Goal: Information Seeking & Learning: Check status

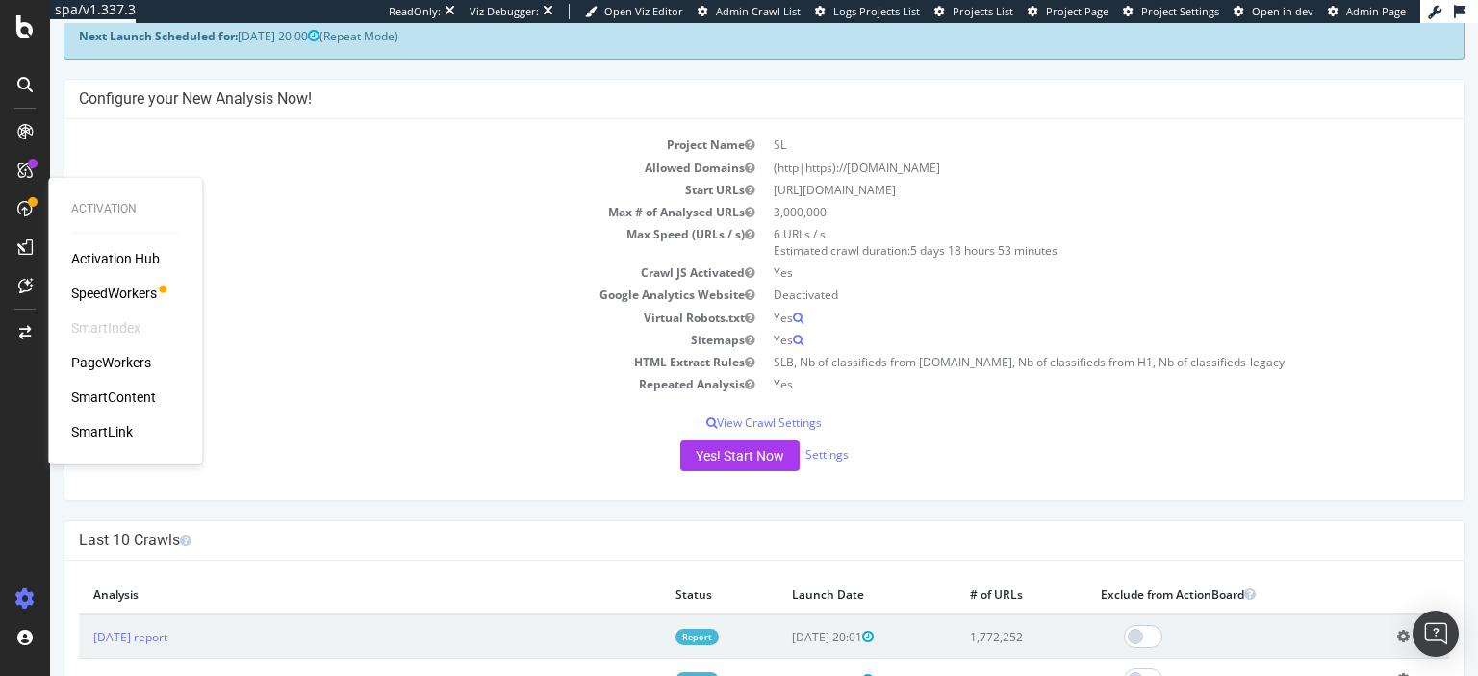
scroll to position [99, 0]
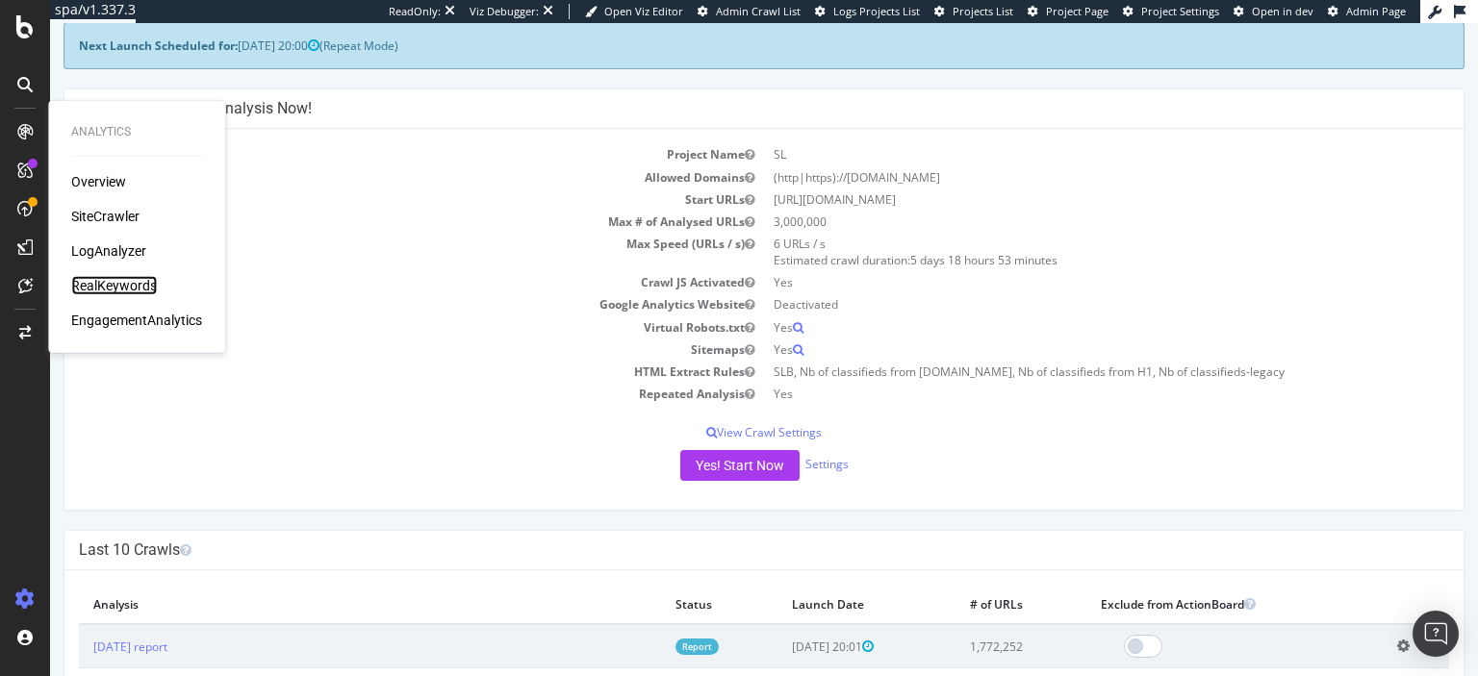
click at [115, 293] on div "RealKeywords" at bounding box center [114, 285] width 86 height 19
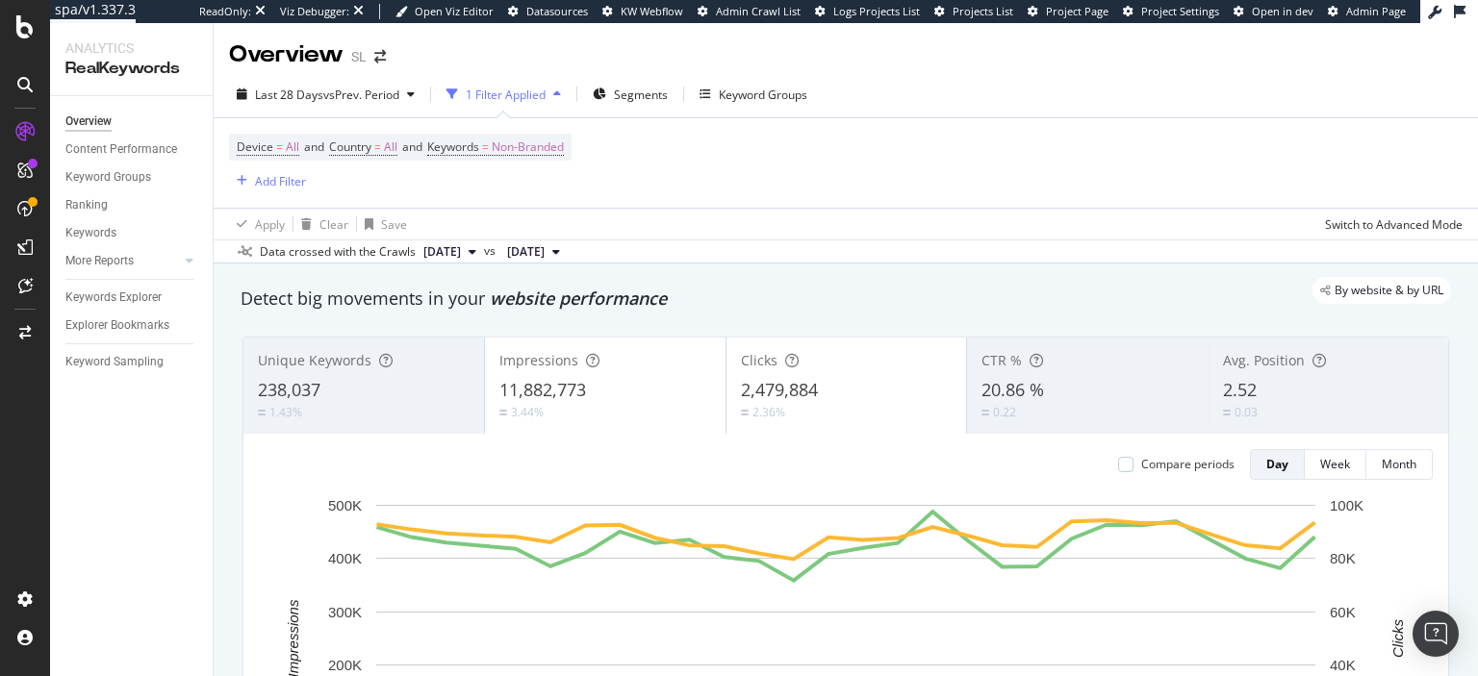
click at [511, 83] on div "1 Filter Applied" at bounding box center [504, 94] width 130 height 29
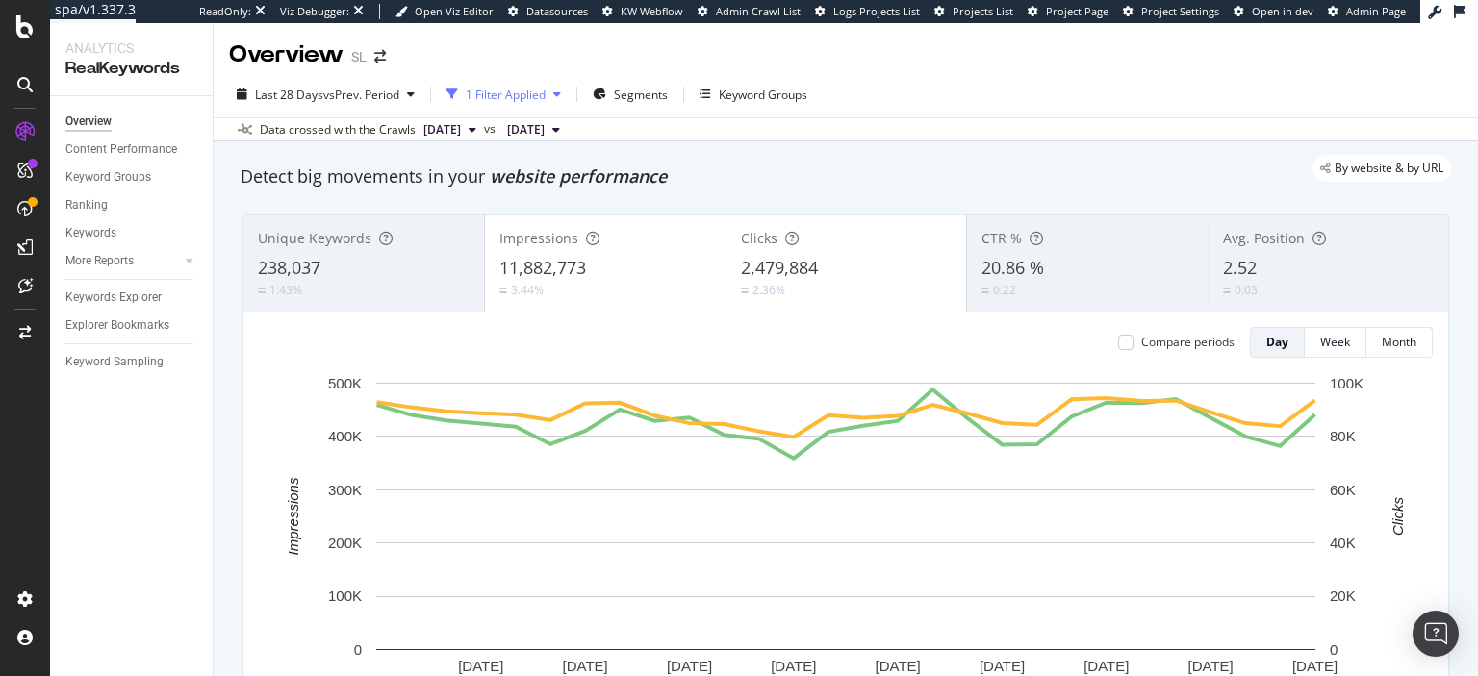
click at [522, 96] on div "1 Filter Applied" at bounding box center [506, 95] width 80 height 16
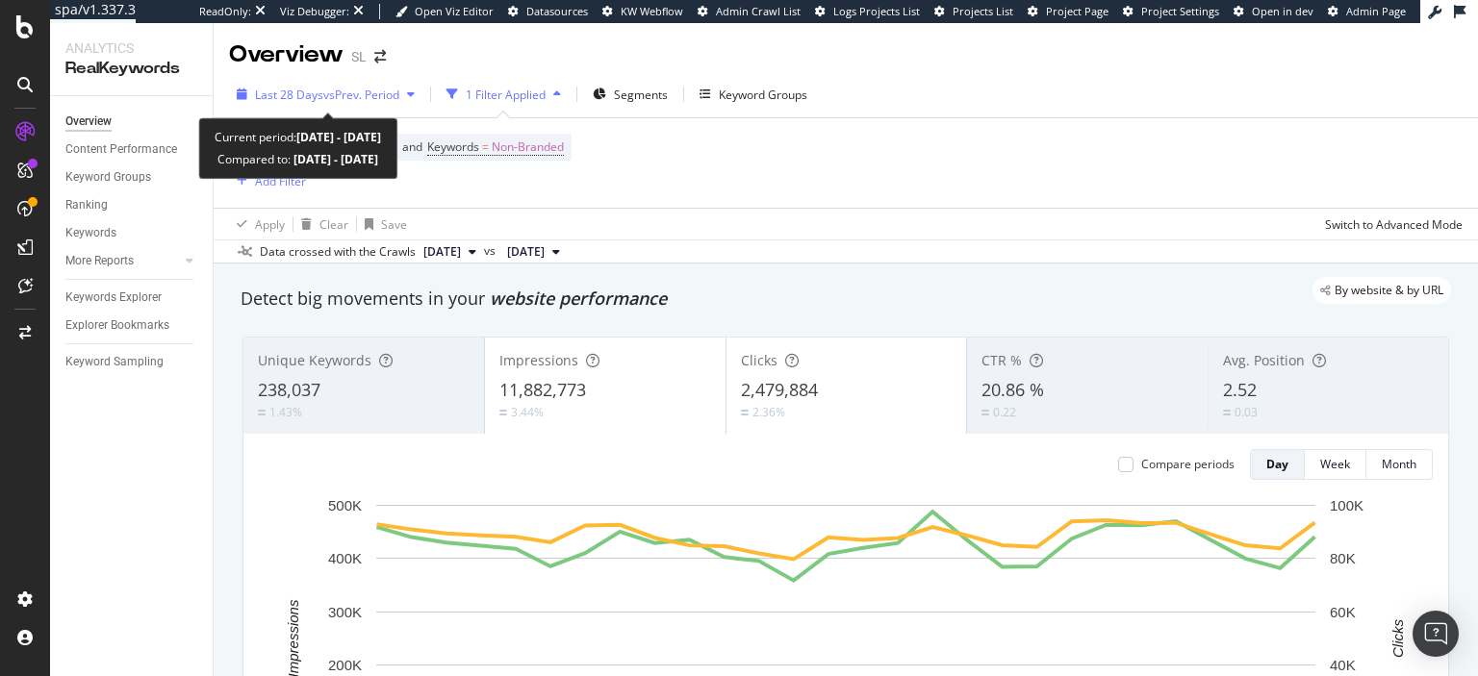
click at [383, 87] on span "vs Prev. Period" at bounding box center [361, 95] width 76 height 16
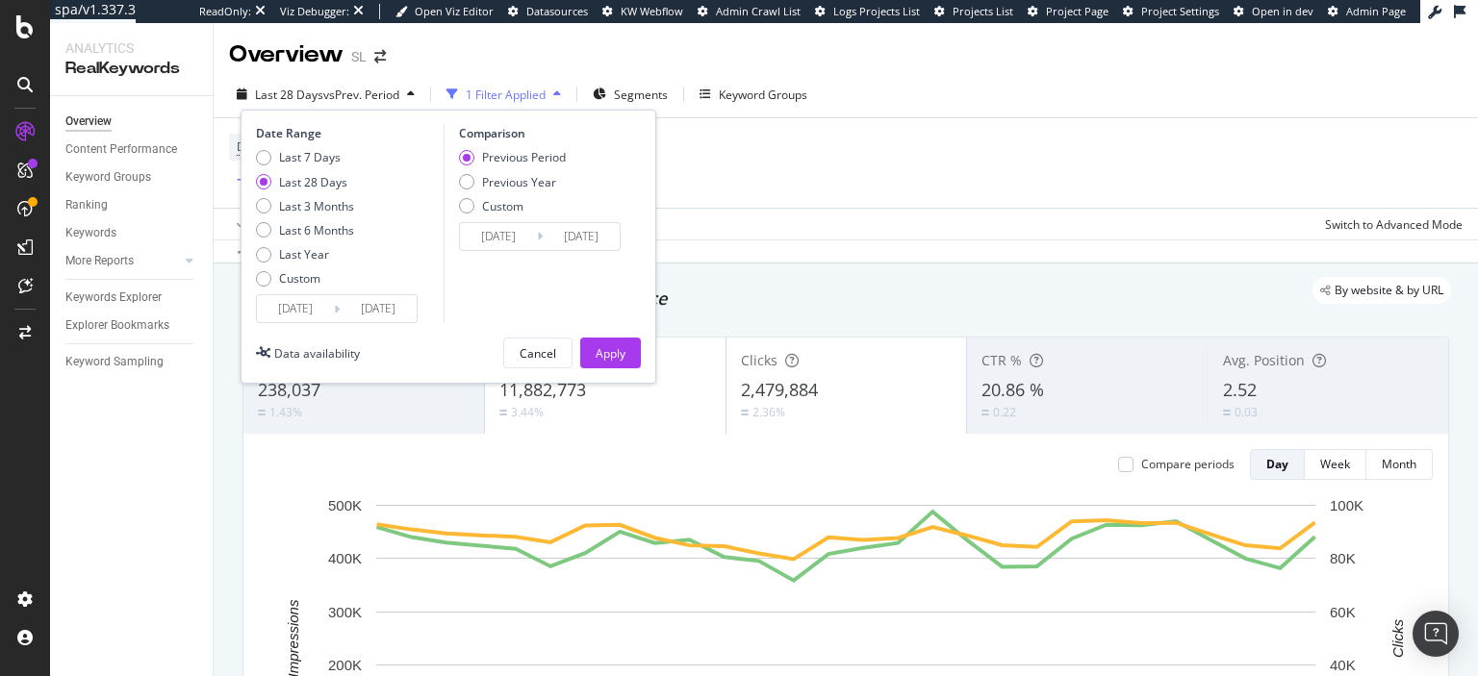
click at [535, 191] on div "Previous Period Previous Year Custom" at bounding box center [512, 185] width 107 height 72
click at [535, 190] on div "Previous Year" at bounding box center [519, 182] width 74 height 16
type input "2024/07/29"
type input "2024/08/25"
click at [321, 233] on div "Last 6 Months" at bounding box center [316, 230] width 75 height 16
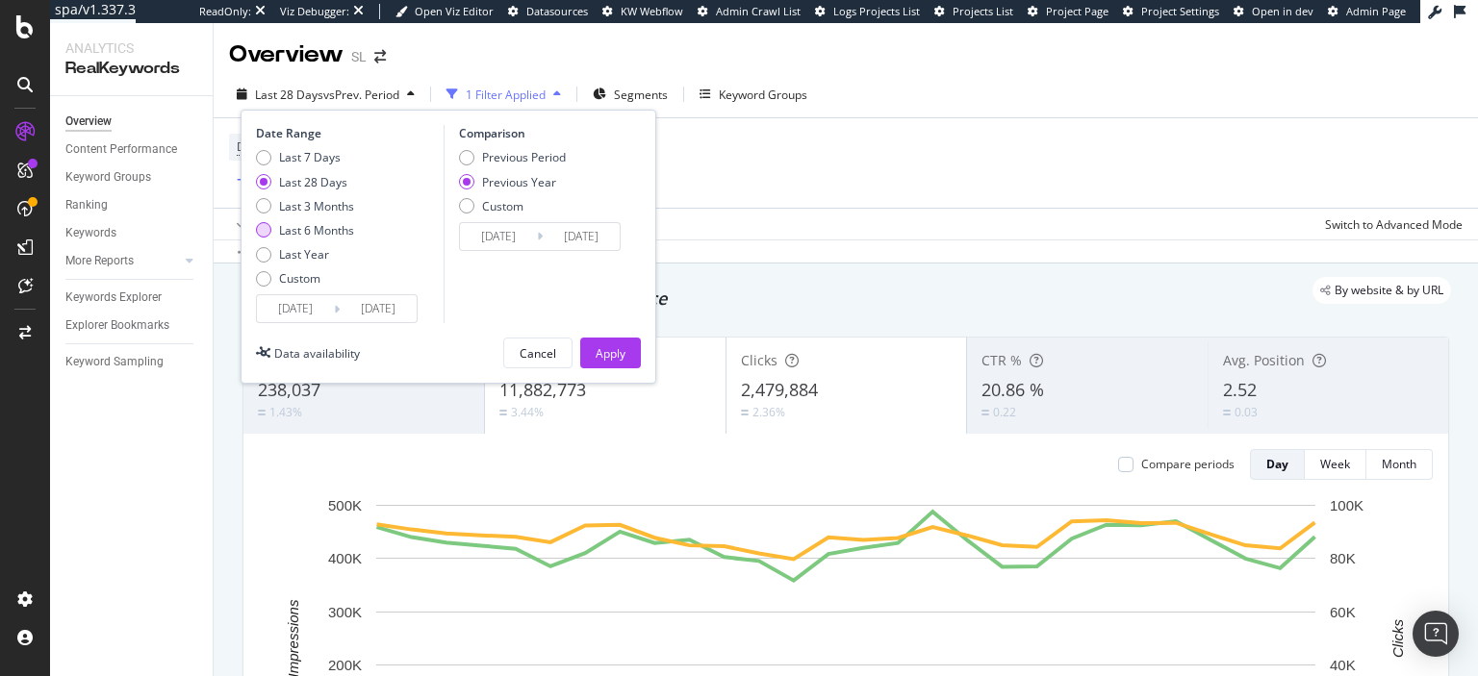
type input "2024/02/27"
type input "2025/02/25"
click at [607, 348] on div "Apply" at bounding box center [611, 353] width 30 height 16
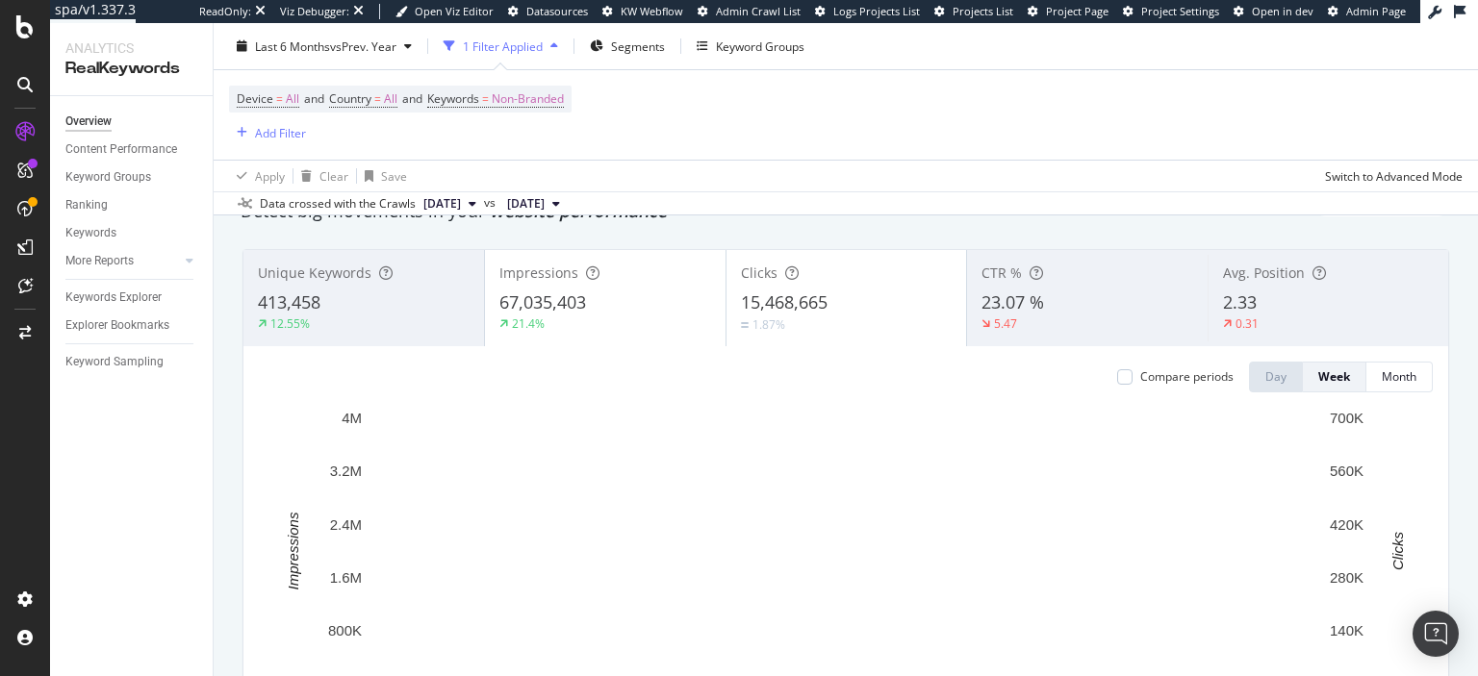
scroll to position [122, 0]
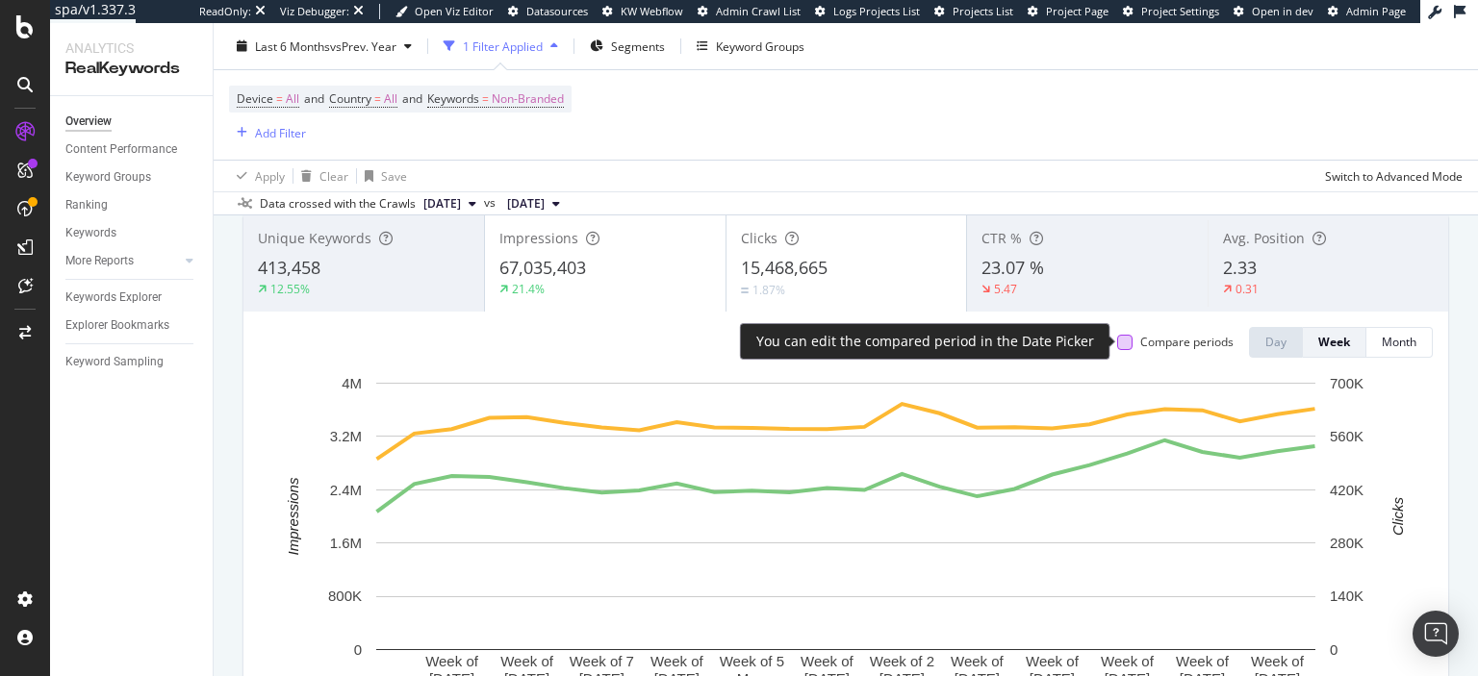
click at [1131, 347] on div at bounding box center [1124, 342] width 15 height 15
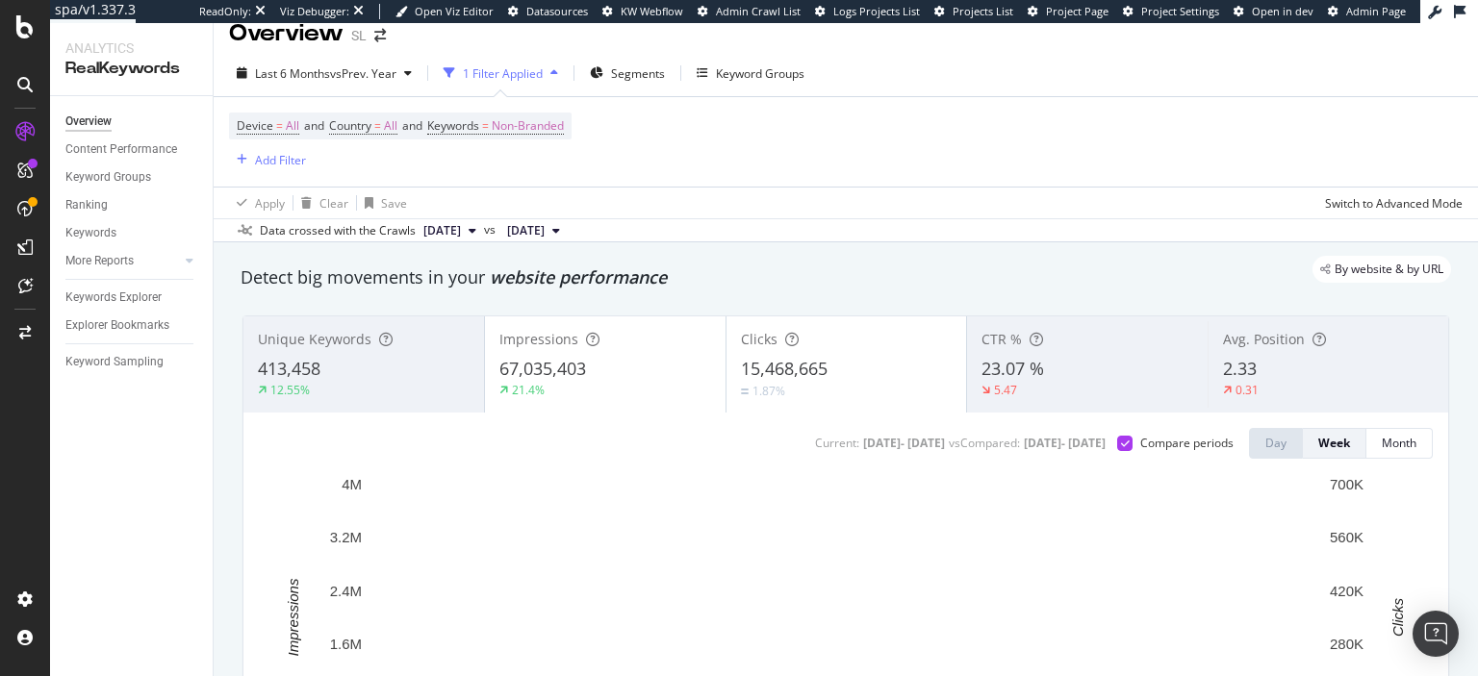
scroll to position [0, 0]
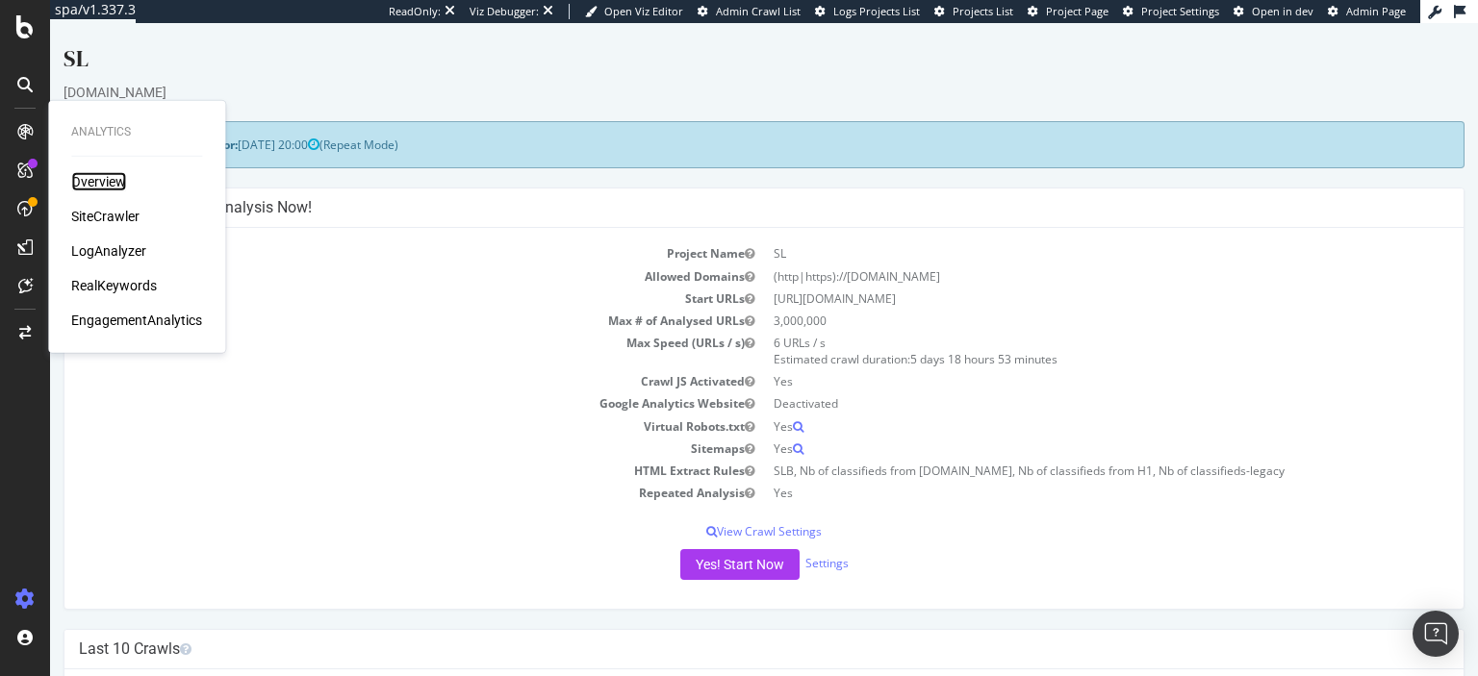
click at [112, 178] on div "Overview" at bounding box center [98, 181] width 55 height 19
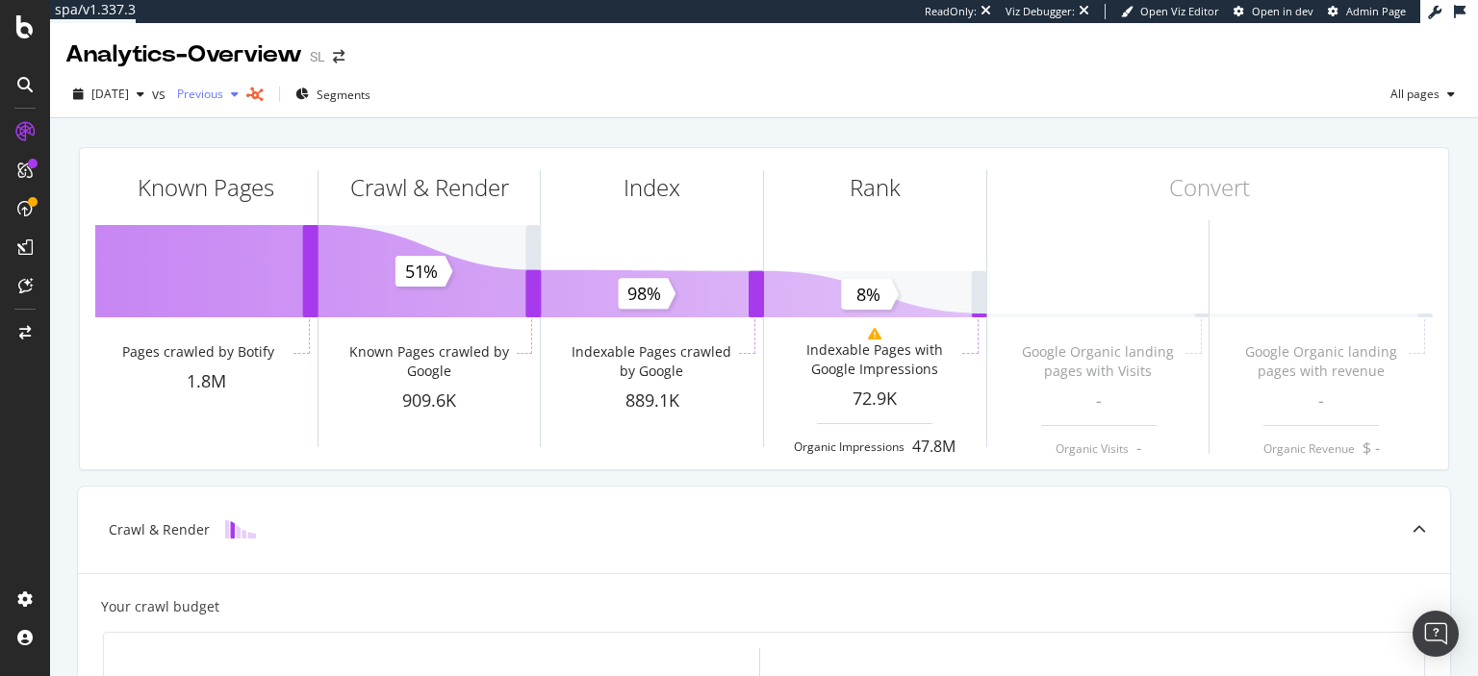
click at [223, 102] on span "Previous" at bounding box center [196, 94] width 54 height 16
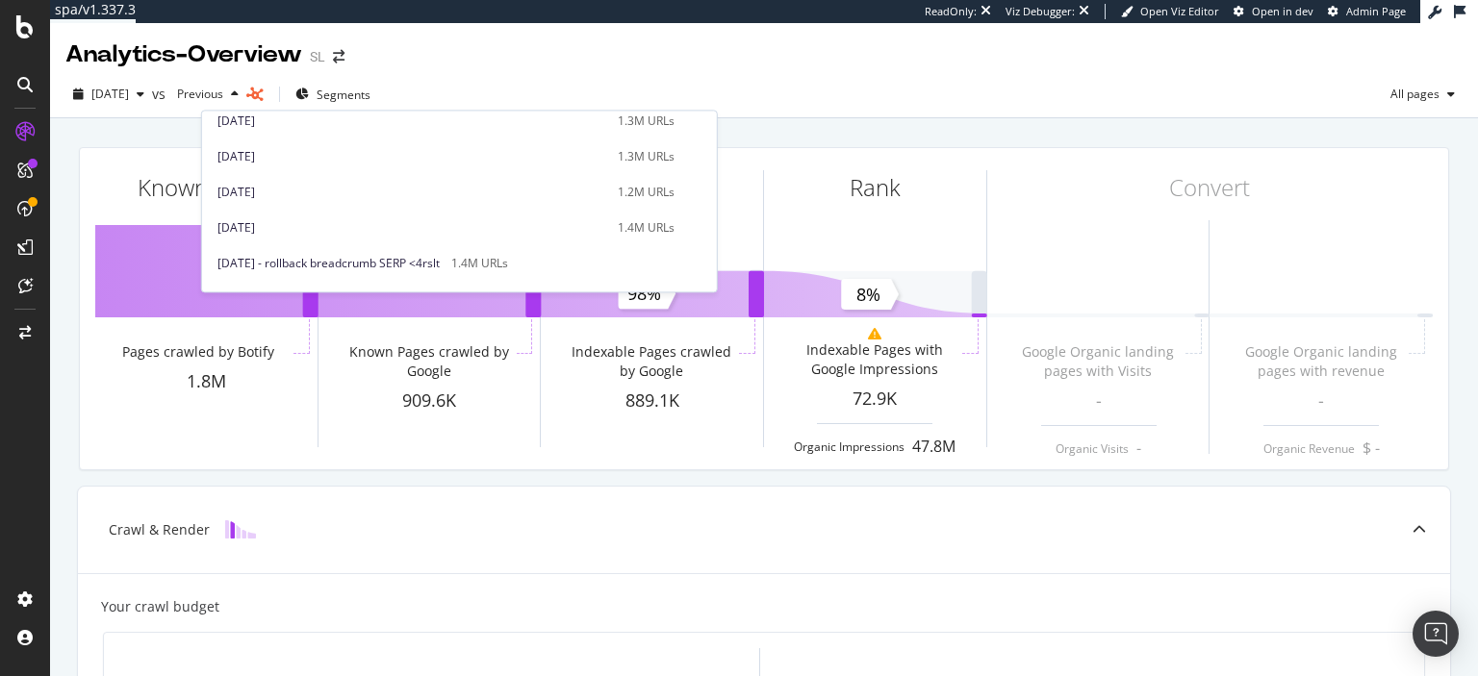
scroll to position [645, 0]
click at [349, 227] on div "[DATE]" at bounding box center [411, 225] width 389 height 17
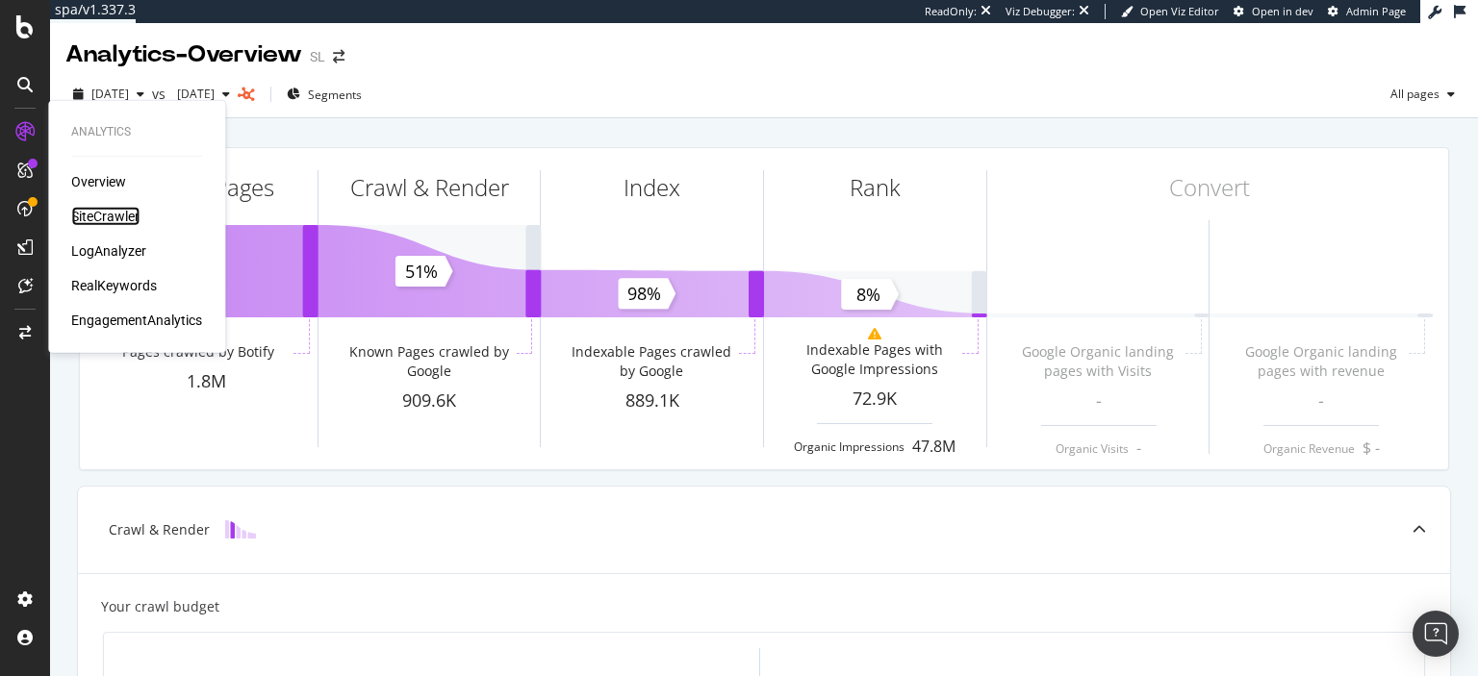
click at [102, 222] on div "SiteCrawler" at bounding box center [105, 216] width 68 height 19
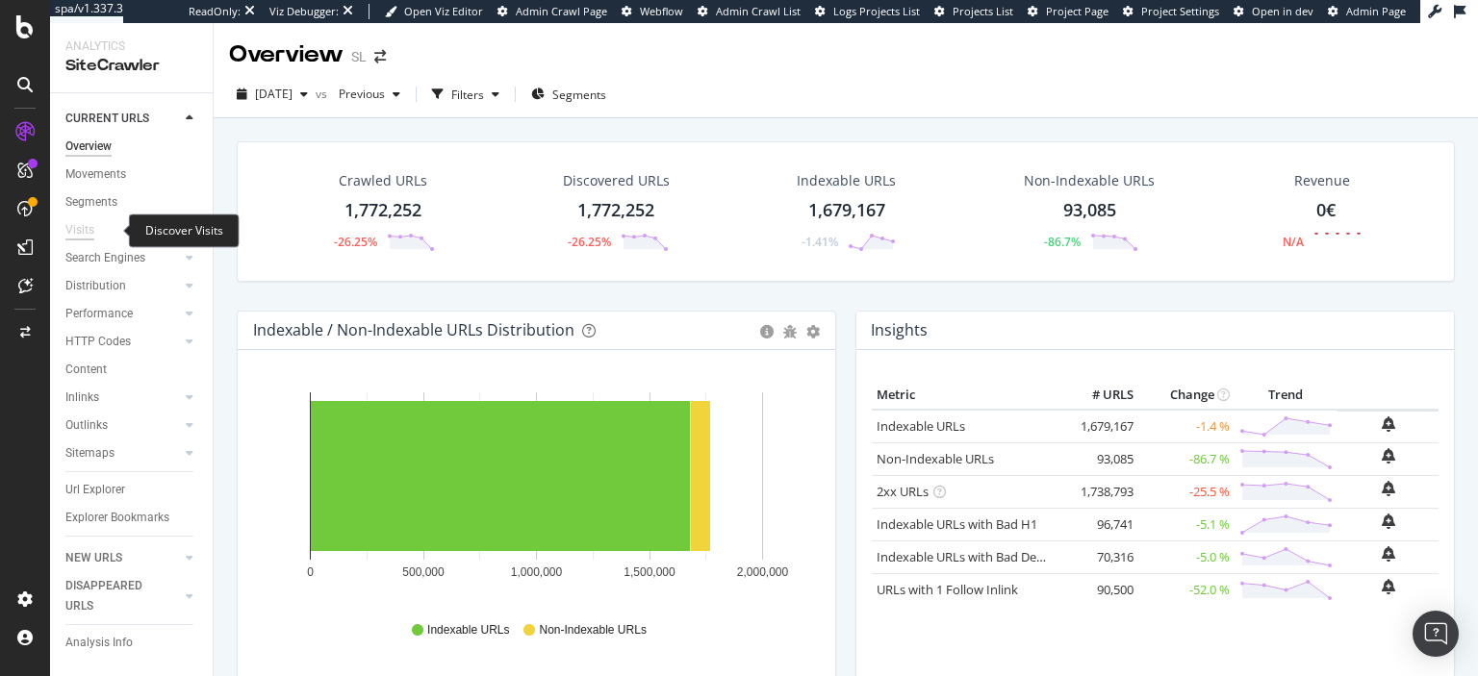
click at [83, 228] on div "Visits" at bounding box center [79, 230] width 29 height 20
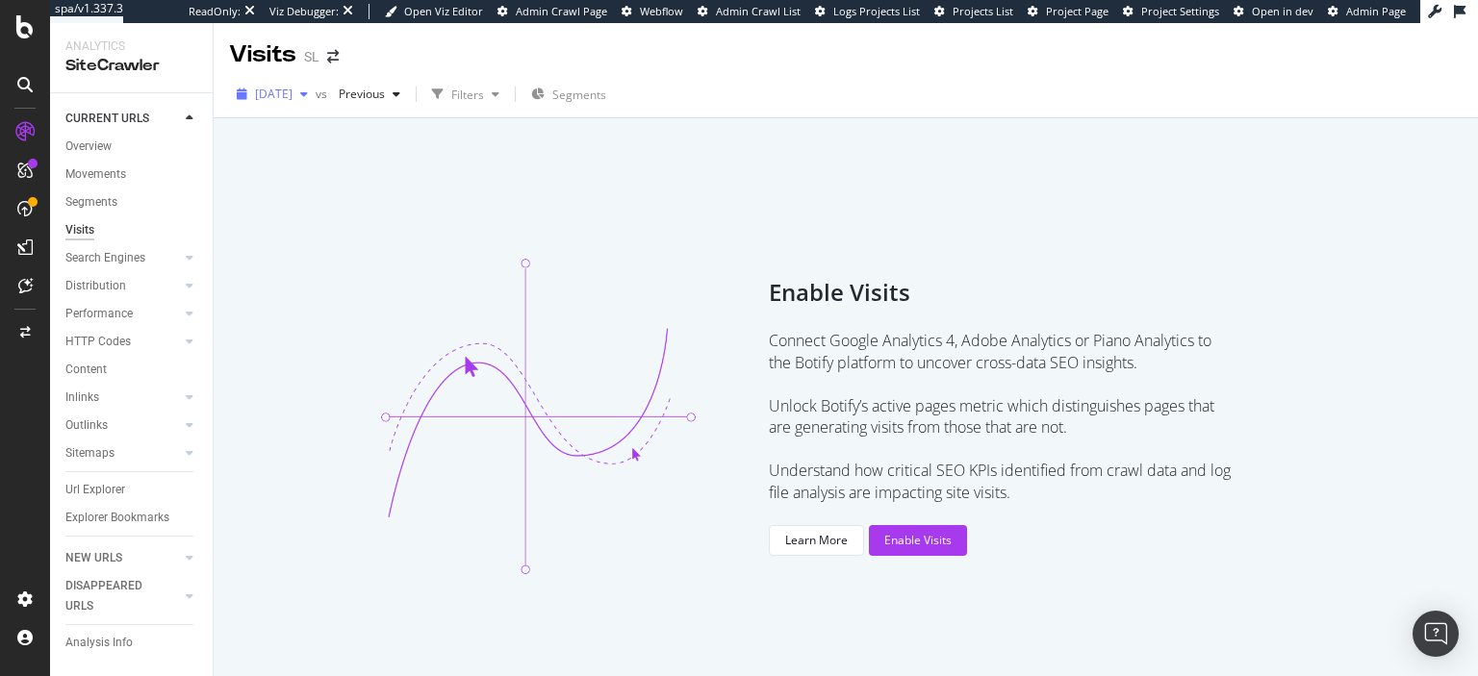
click at [316, 103] on div "[DATE]" at bounding box center [272, 94] width 87 height 29
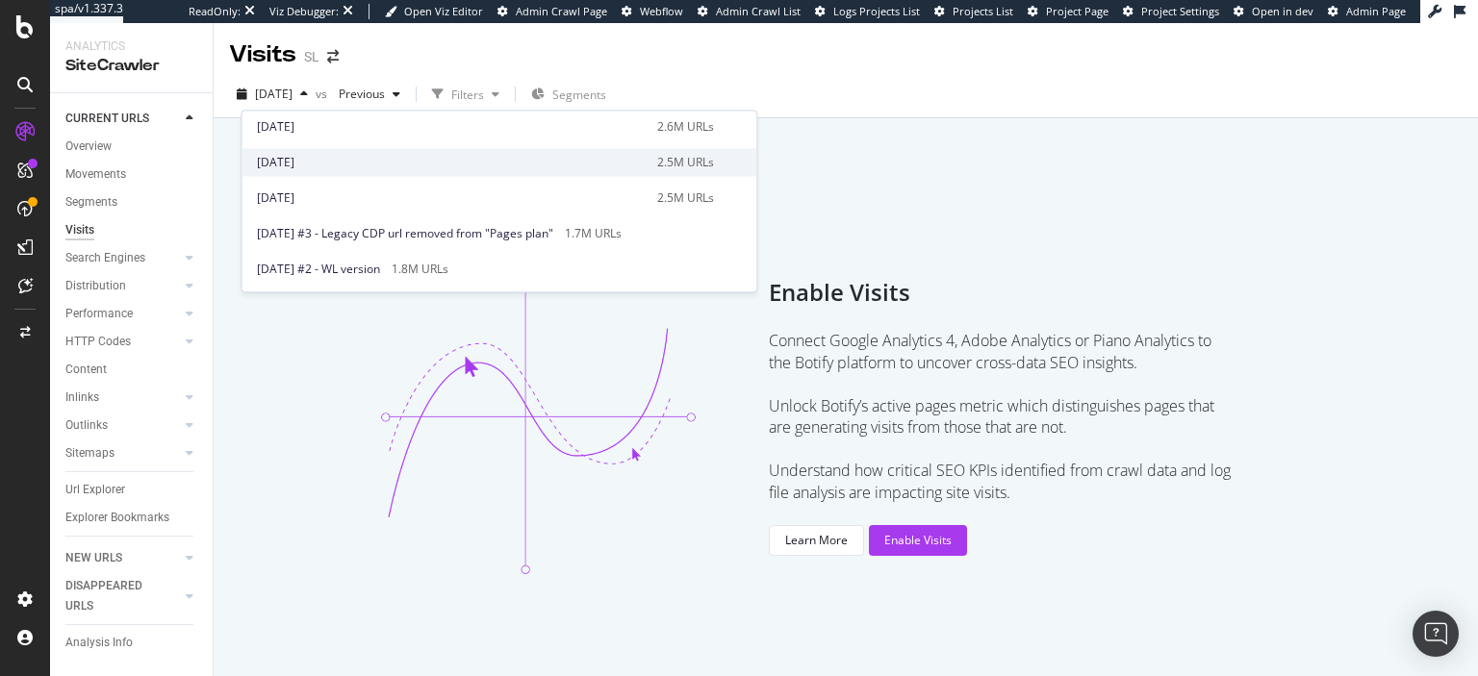
scroll to position [112, 0]
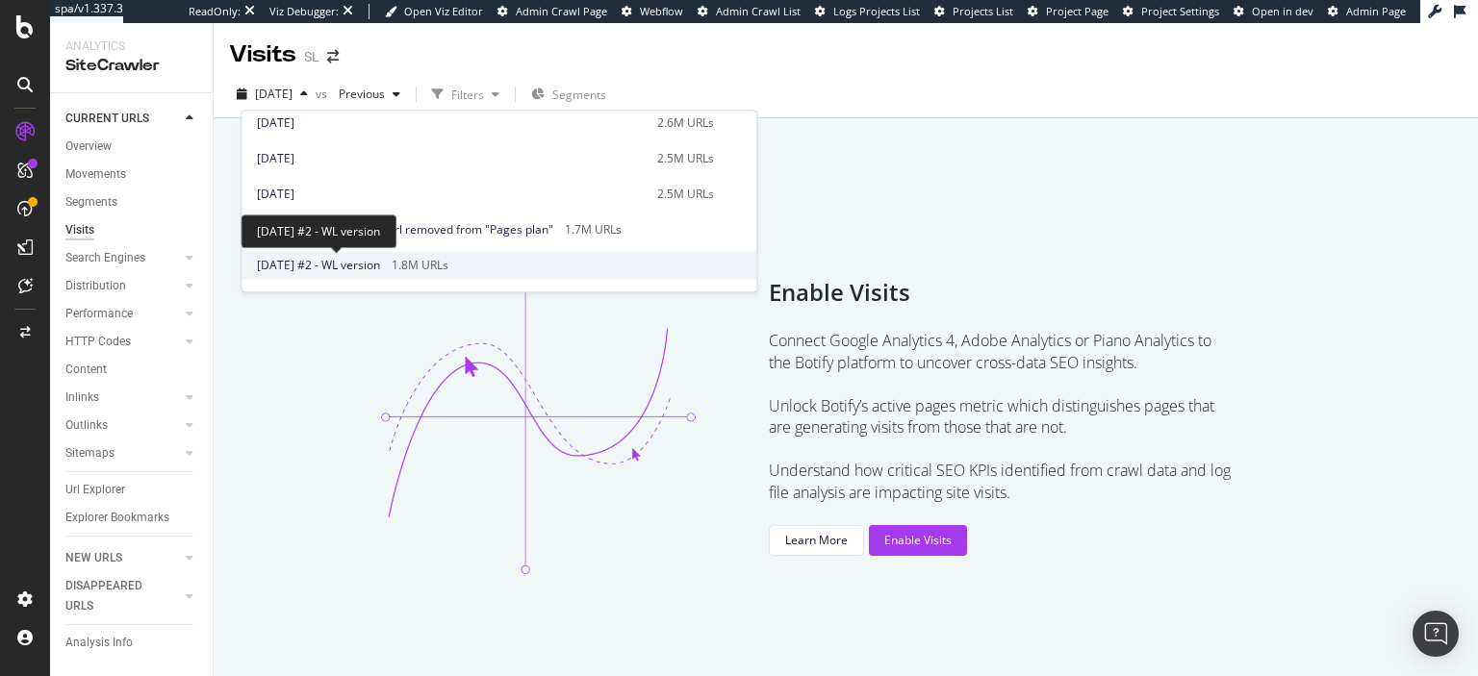
click at [340, 261] on span "[DATE] #2 - WL version" at bounding box center [318, 265] width 123 height 17
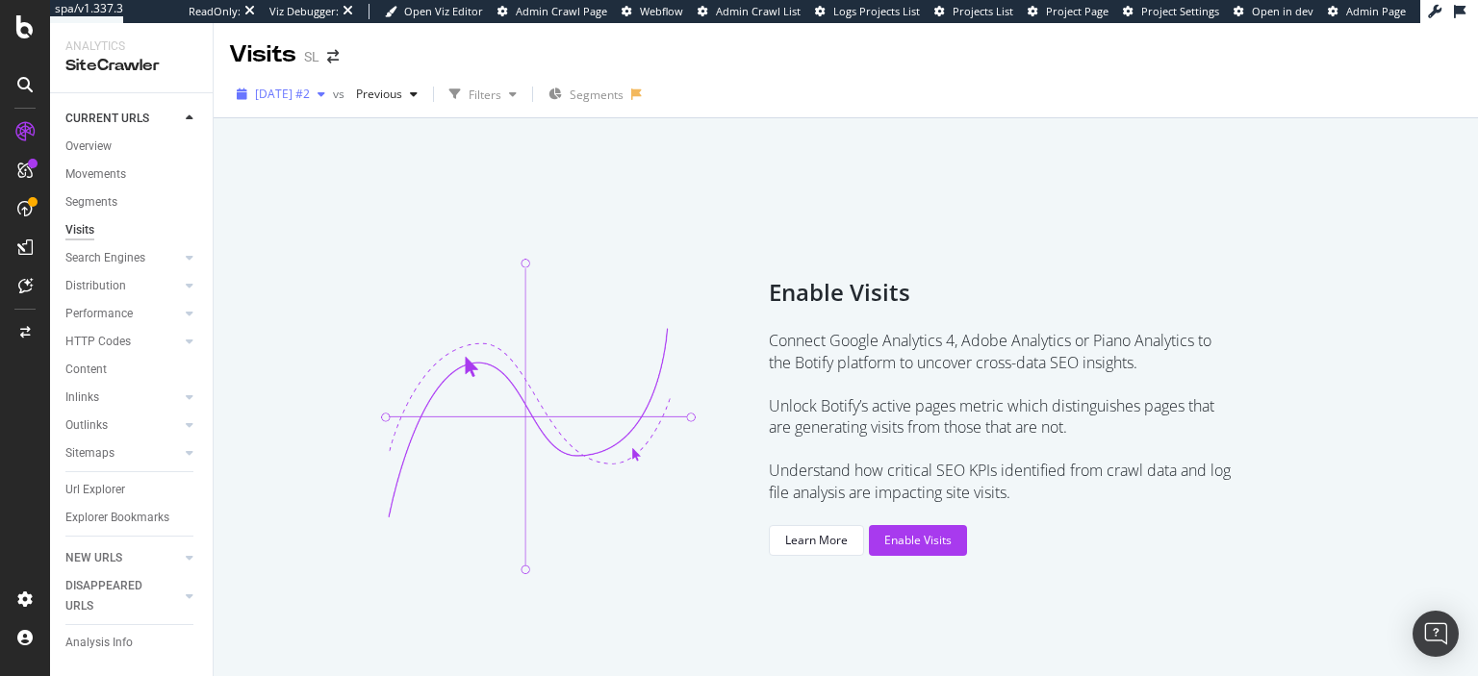
click at [313, 106] on div "[DATE] #2" at bounding box center [281, 94] width 104 height 29
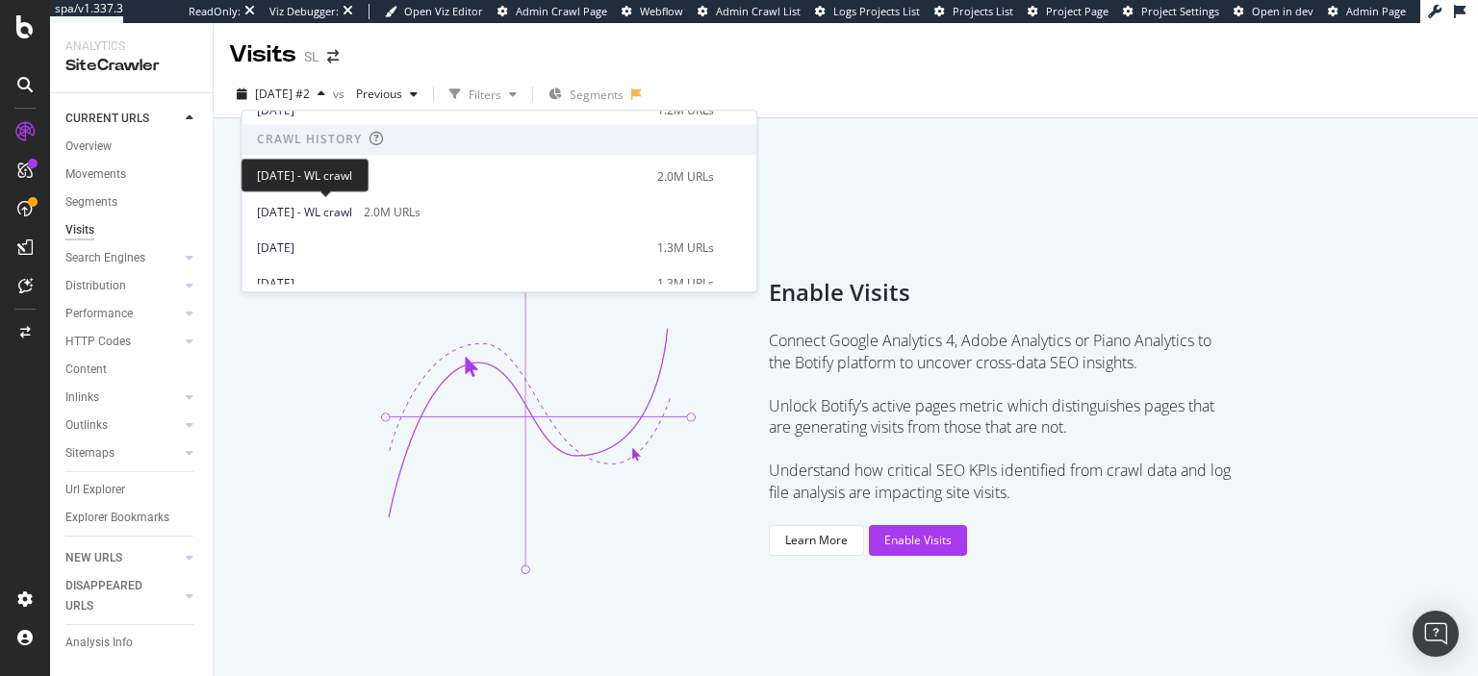
scroll to position [380, 0]
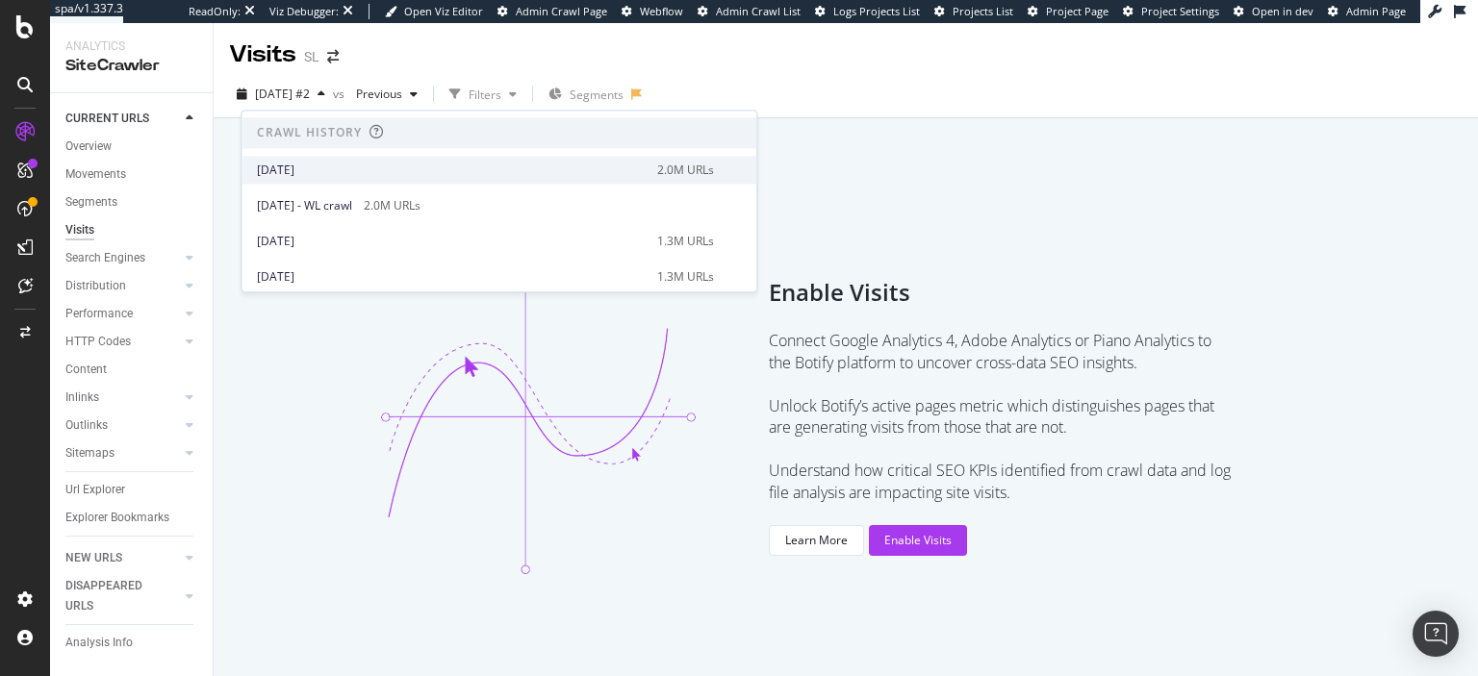
click at [585, 165] on div "[DATE]" at bounding box center [451, 170] width 389 height 17
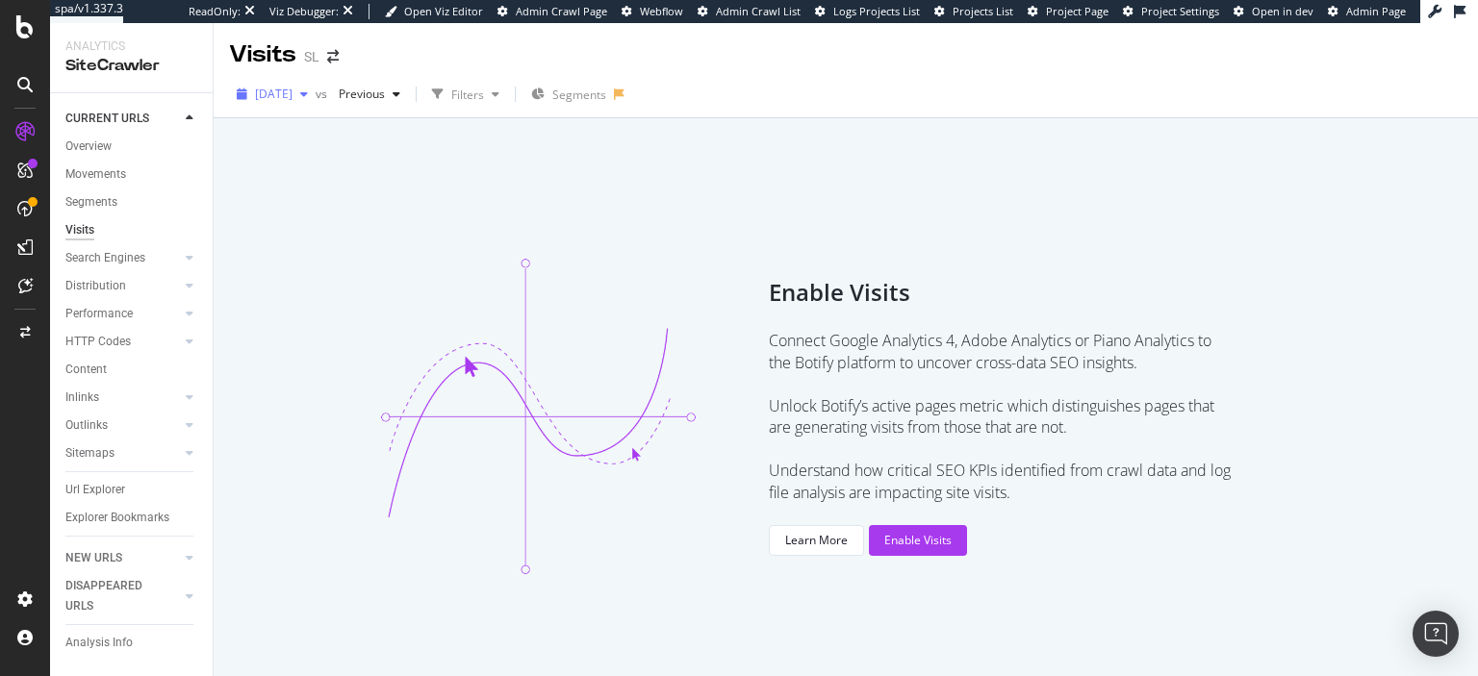
click at [266, 90] on span "[DATE]" at bounding box center [274, 94] width 38 height 16
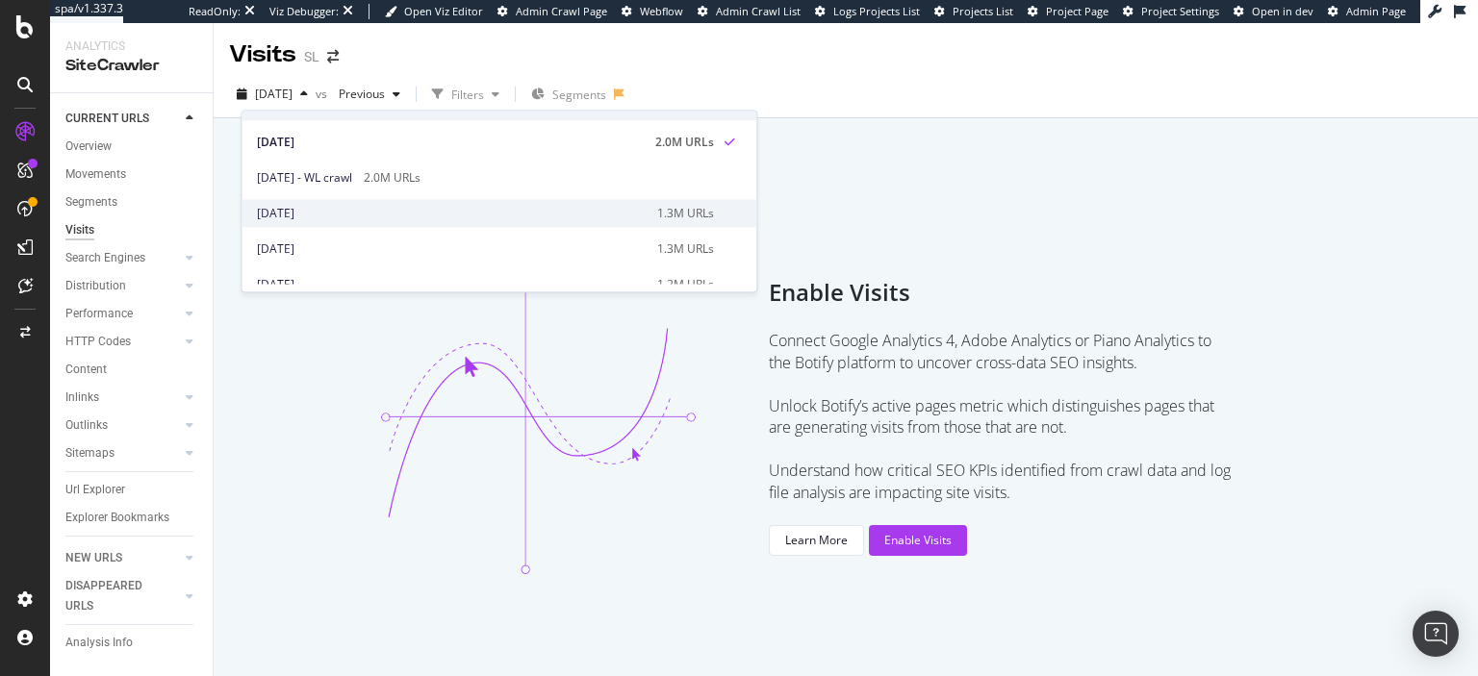
scroll to position [408, 0]
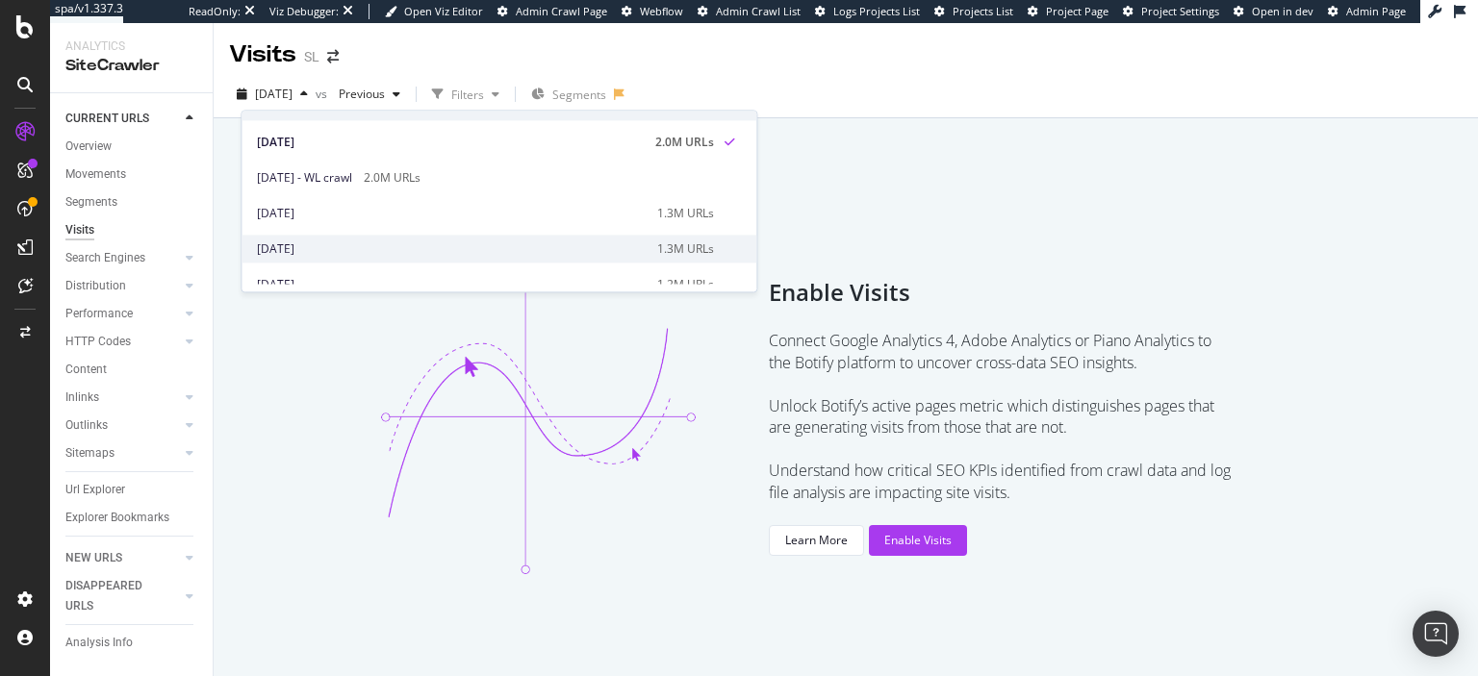
click at [353, 245] on div "[DATE]" at bounding box center [451, 249] width 389 height 17
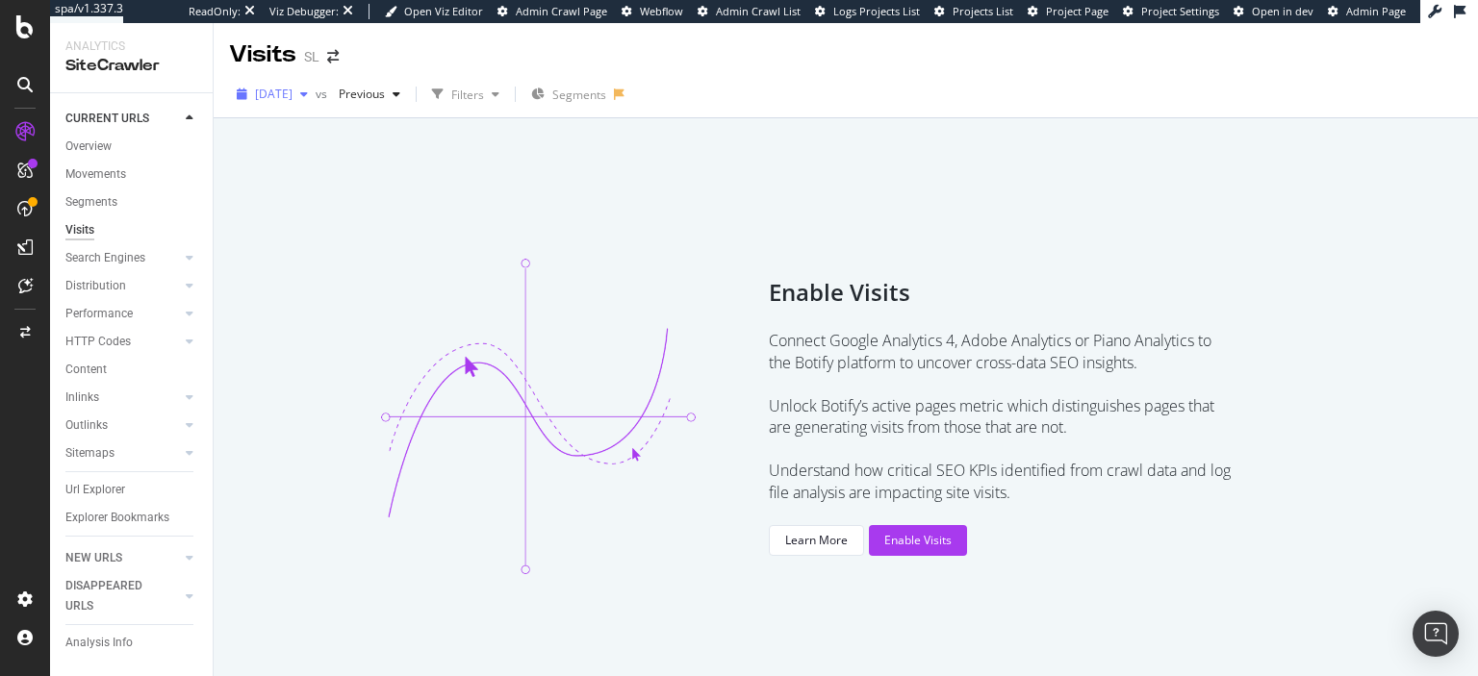
click at [292, 98] on span "[DATE]" at bounding box center [274, 94] width 38 height 16
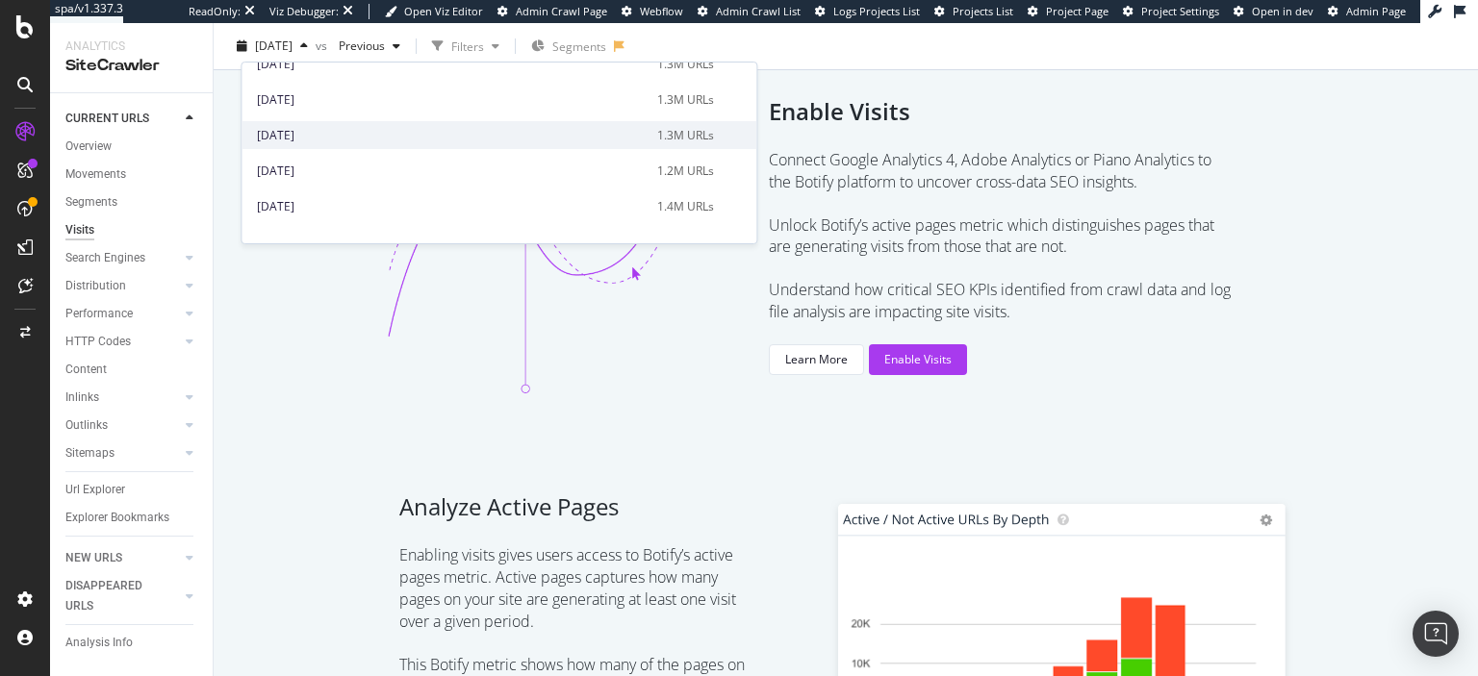
scroll to position [629, 0]
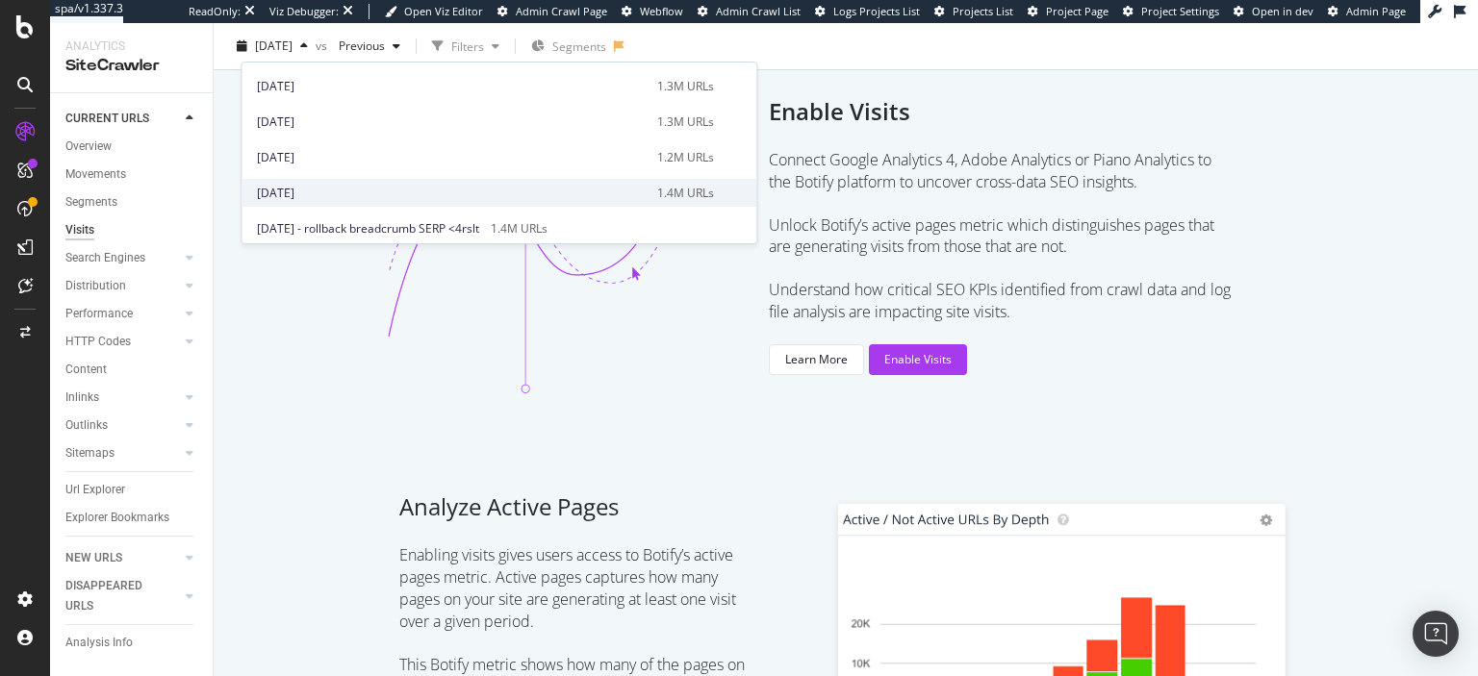
click at [284, 191] on div "[DATE]" at bounding box center [451, 193] width 389 height 17
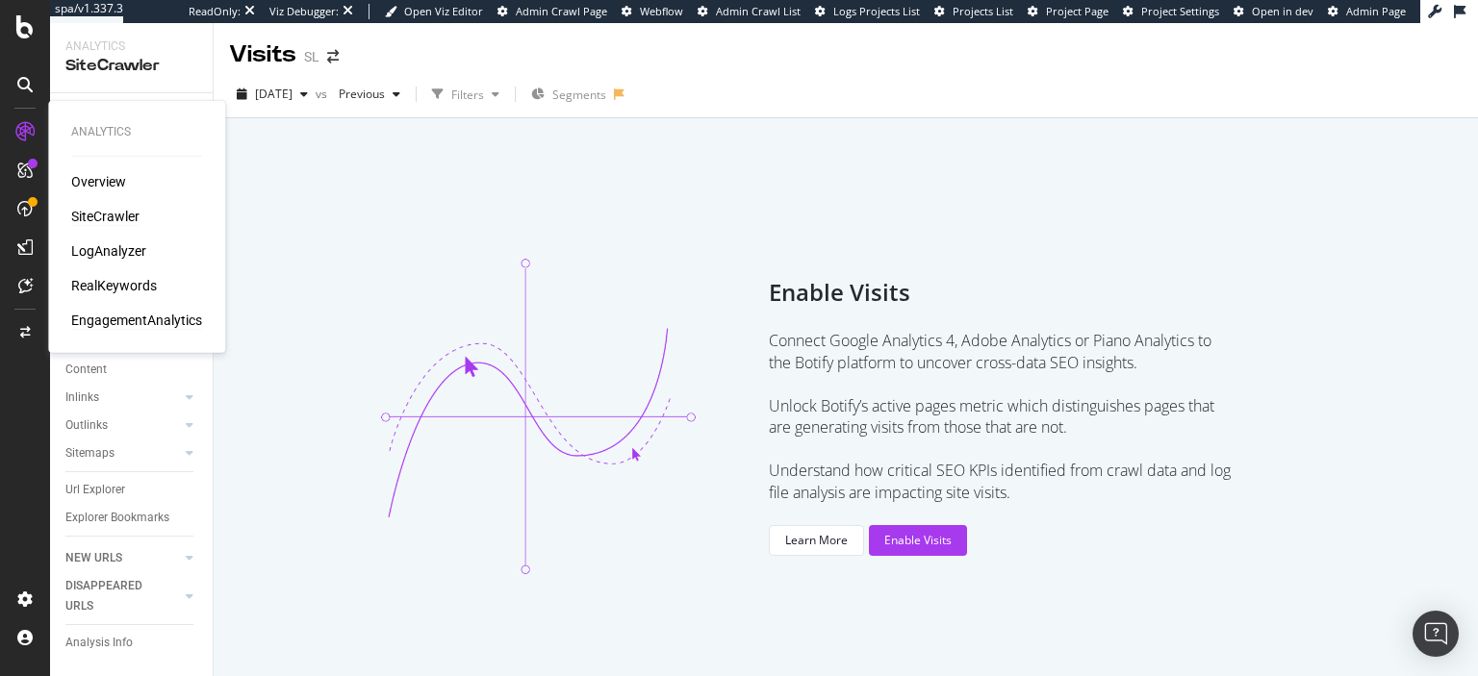
click at [100, 319] on div "EngagementAnalytics" at bounding box center [136, 320] width 131 height 19
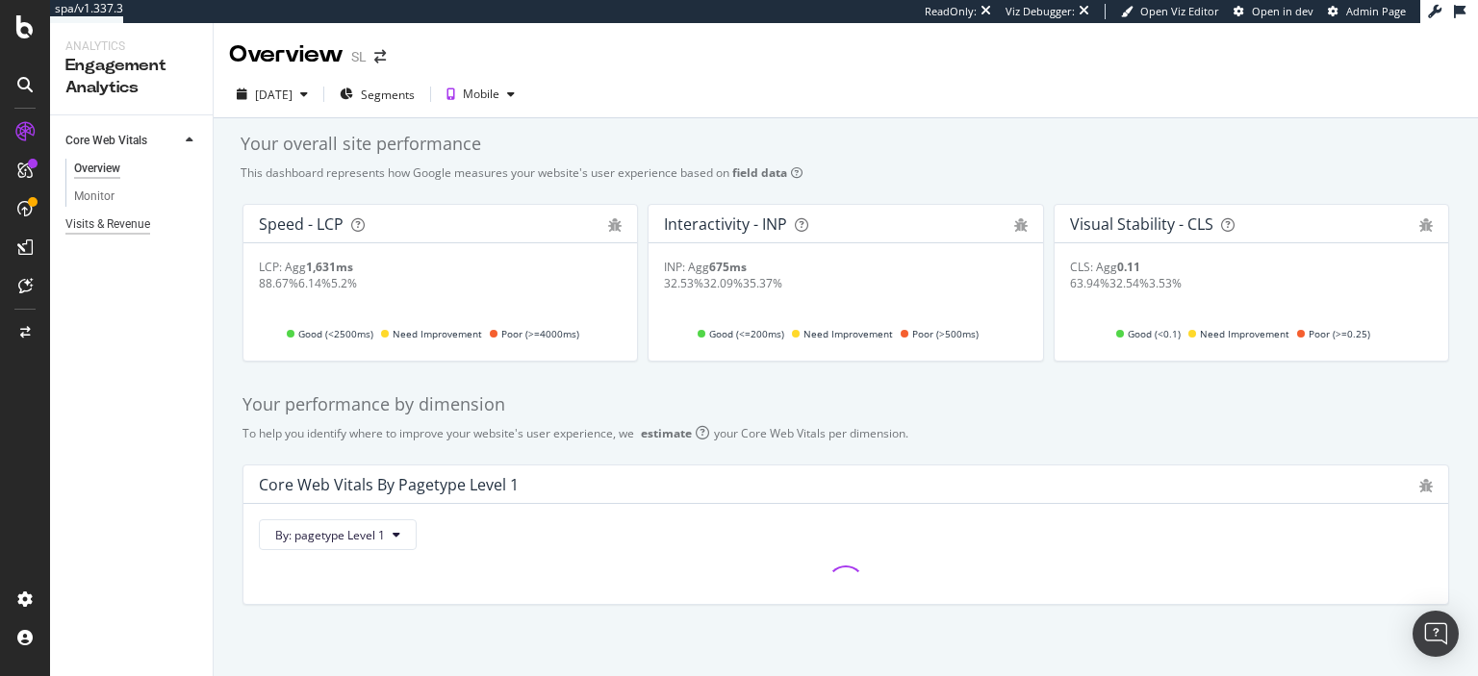
click at [111, 221] on div "Visits & Revenue" at bounding box center [107, 225] width 85 height 20
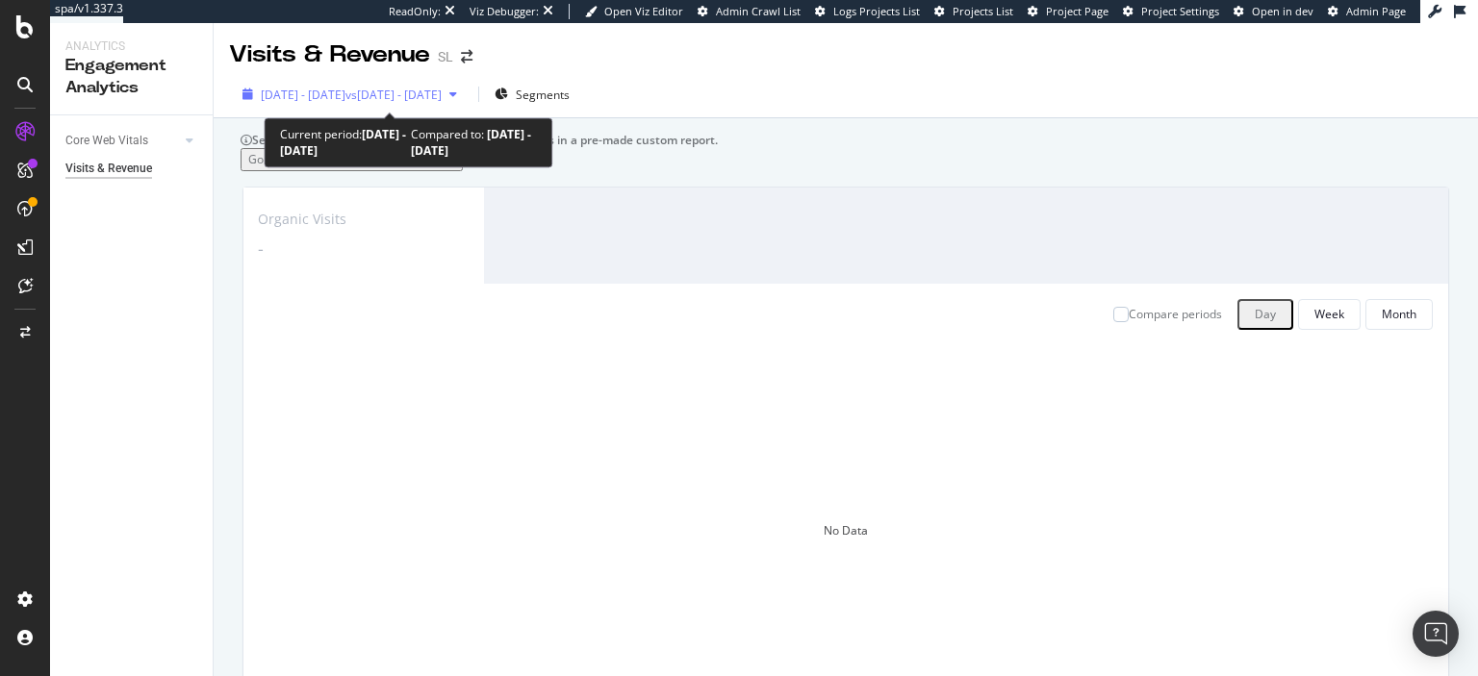
click at [333, 98] on span "[DATE] - [DATE]" at bounding box center [303, 95] width 85 height 16
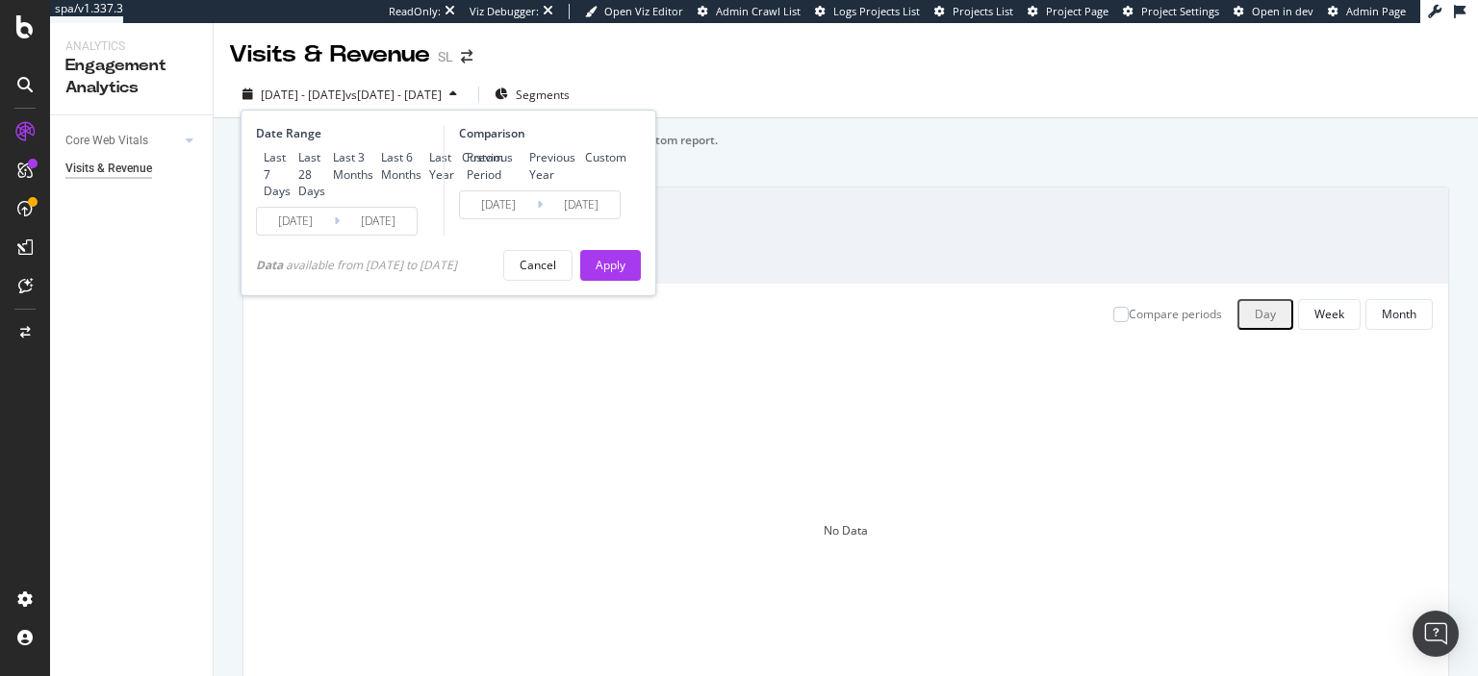
click at [310, 235] on input "[DATE]" at bounding box center [295, 221] width 77 height 27
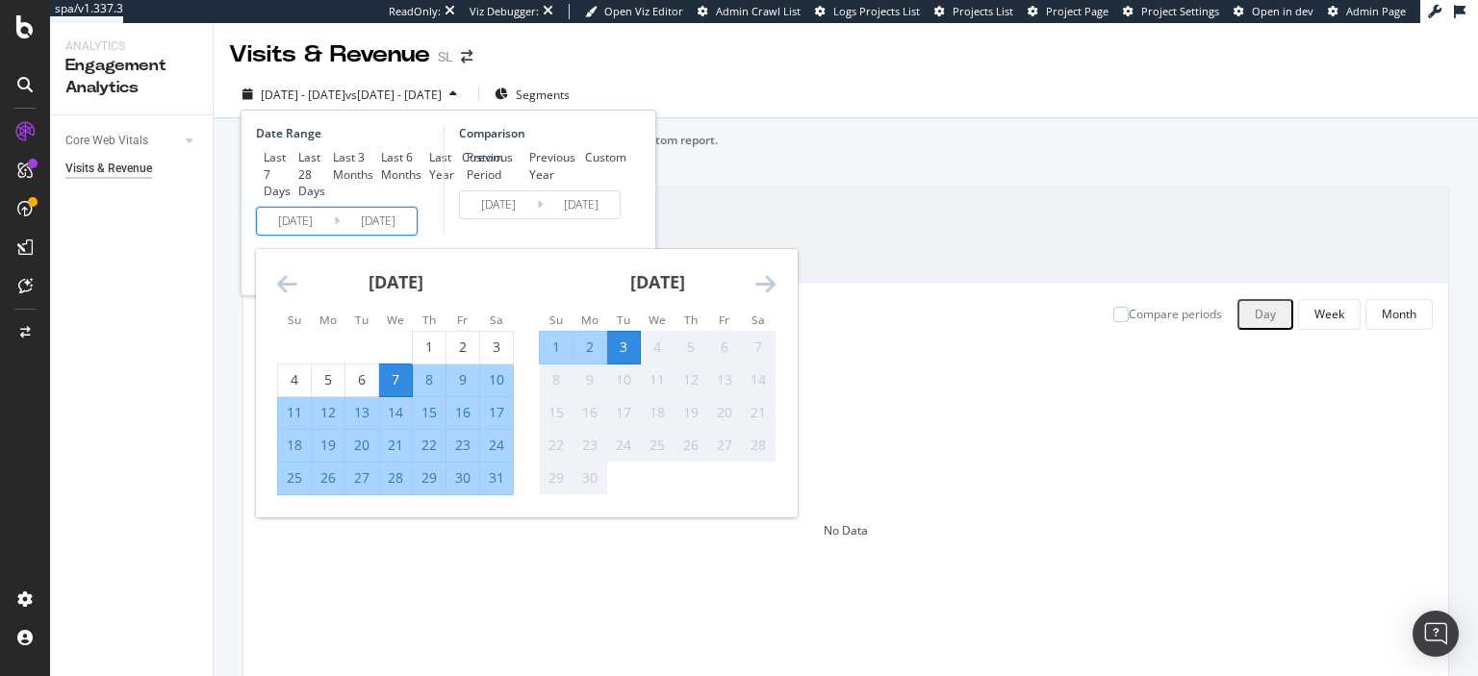
click at [284, 295] on icon "Move backward to switch to the previous month." at bounding box center [287, 283] width 20 height 23
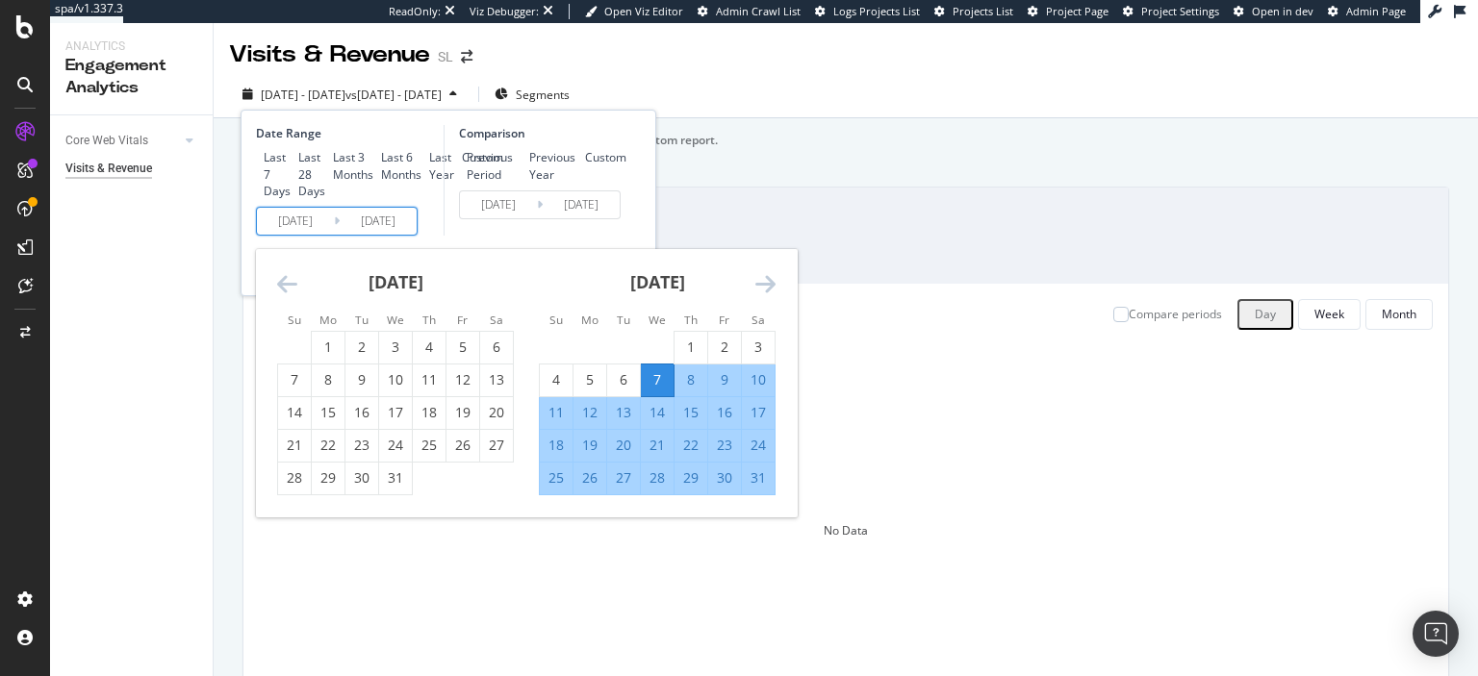
click at [284, 295] on icon "Move backward to switch to the previous month." at bounding box center [287, 283] width 20 height 23
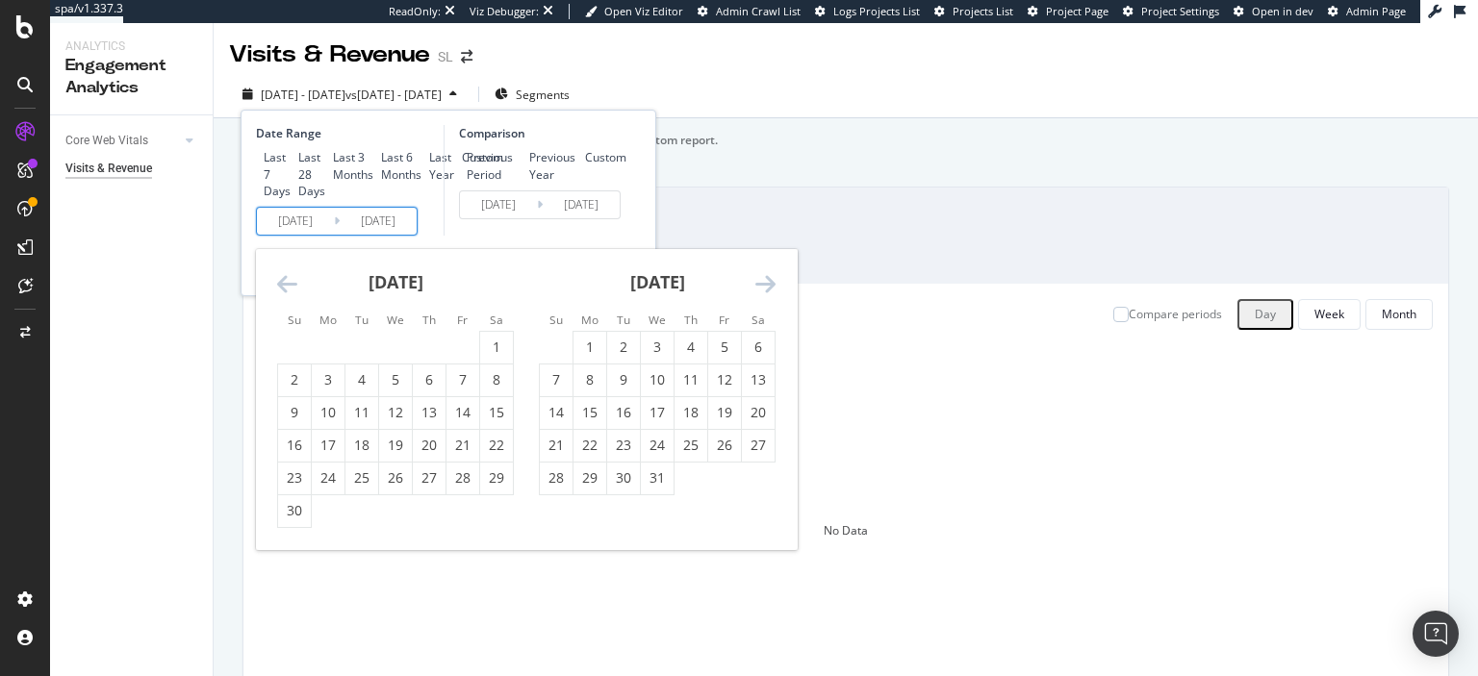
click at [284, 295] on icon "Move backward to switch to the previous month." at bounding box center [287, 283] width 20 height 23
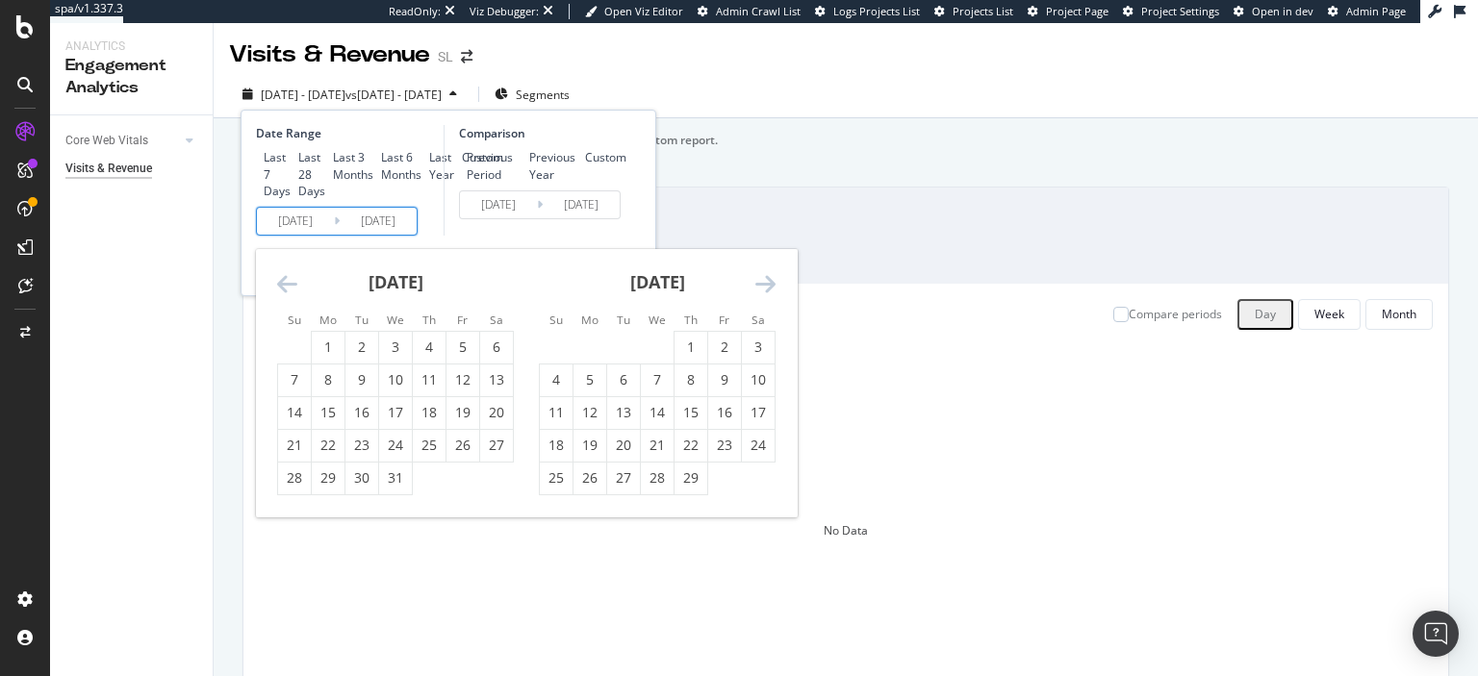
click at [284, 295] on icon "Move backward to switch to the previous month." at bounding box center [287, 283] width 20 height 23
click at [395, 357] on div "1" at bounding box center [395, 347] width 33 height 19
type input "[DATE]"
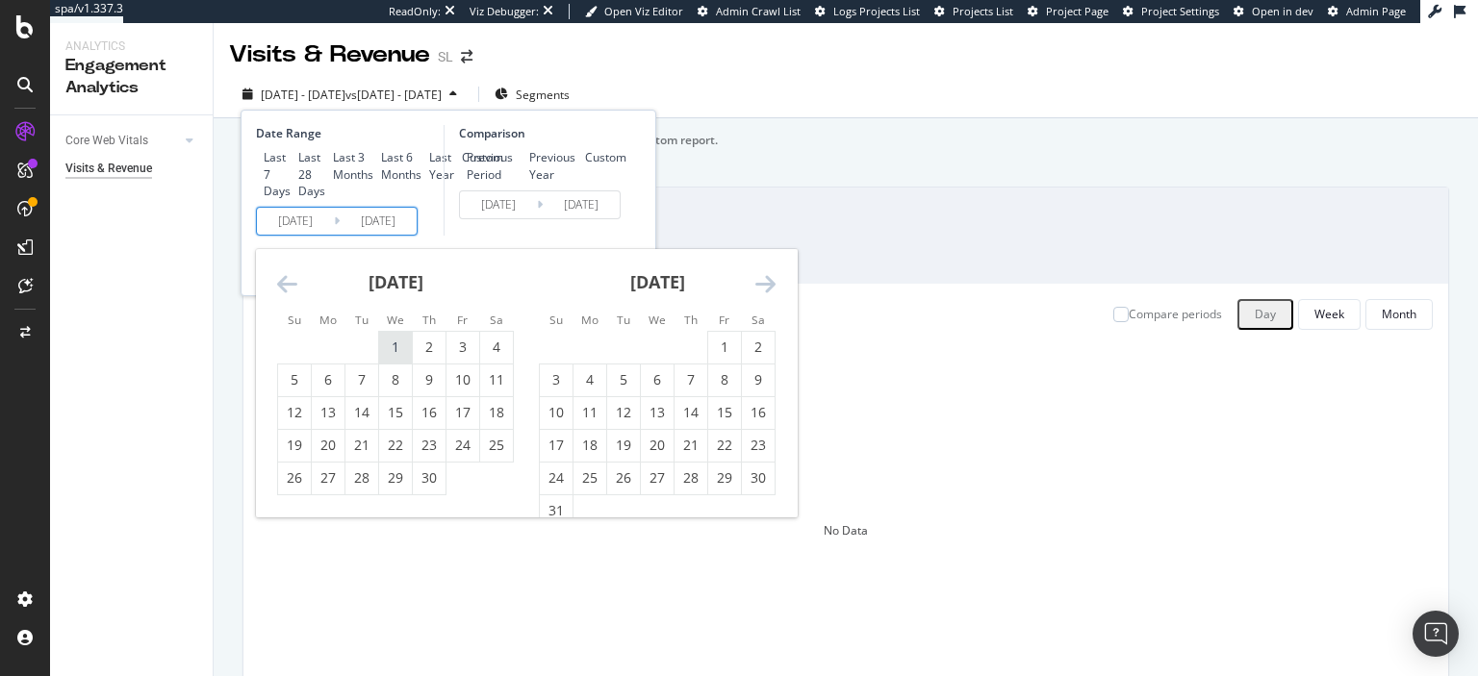
type input "[DATE]"
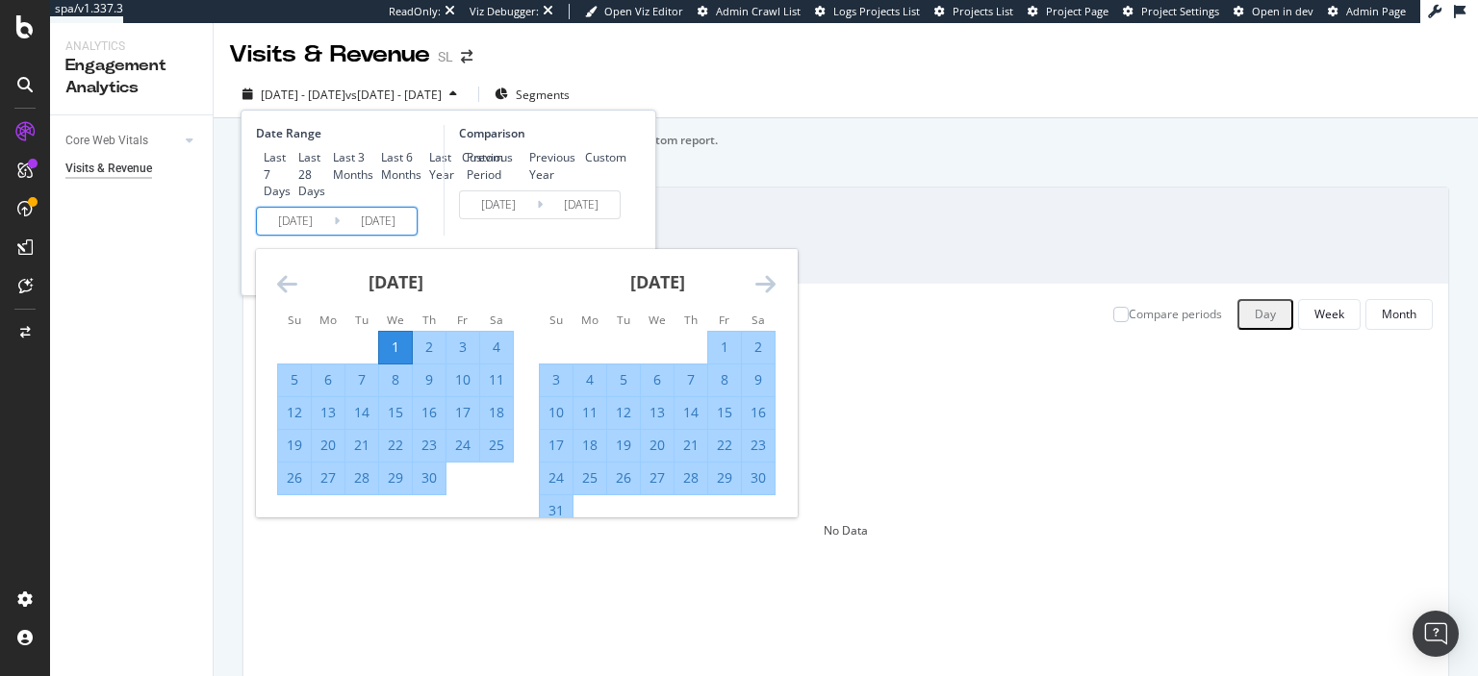
click at [393, 235] on input "[DATE]" at bounding box center [378, 221] width 77 height 27
click at [518, 236] on div "Comparison Previous Period Previous Year Custom [DATE] Navigate forward to inte…" at bounding box center [535, 180] width 183 height 111
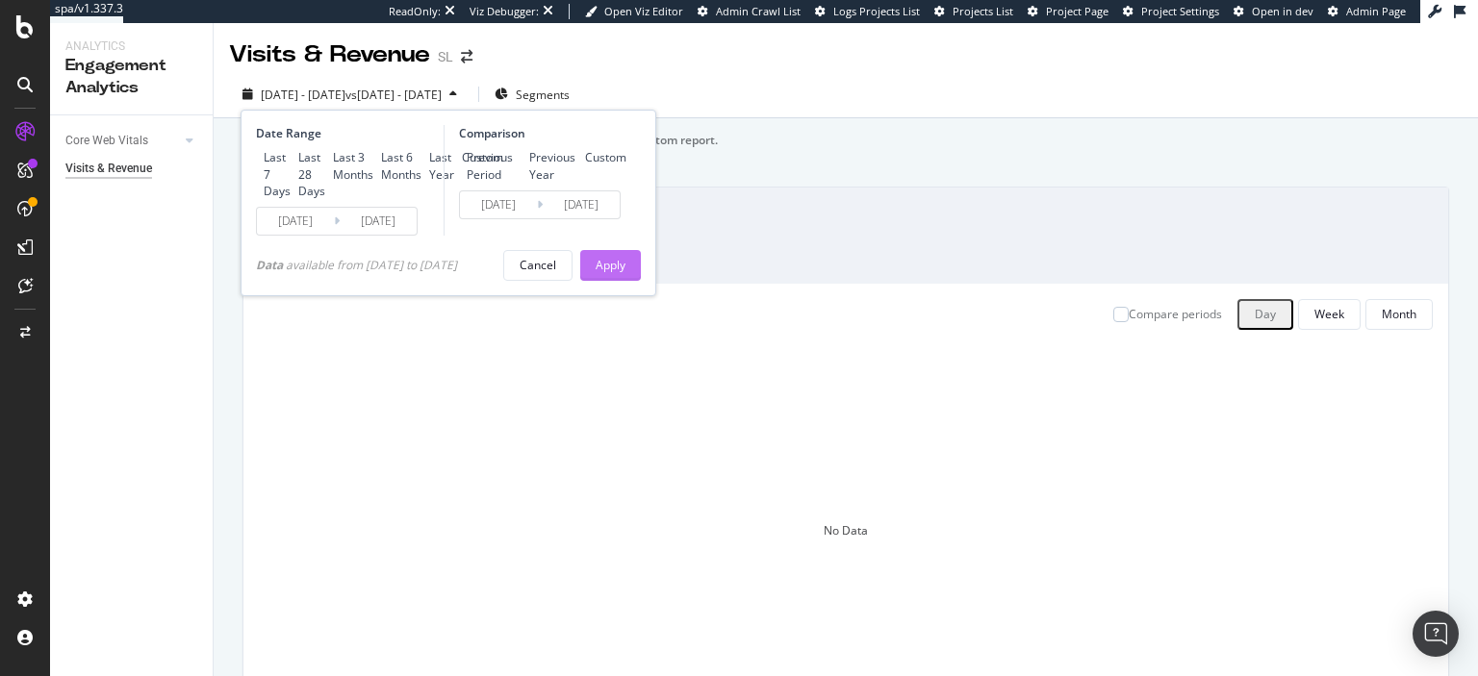
click at [617, 273] on div "Apply" at bounding box center [611, 265] width 30 height 16
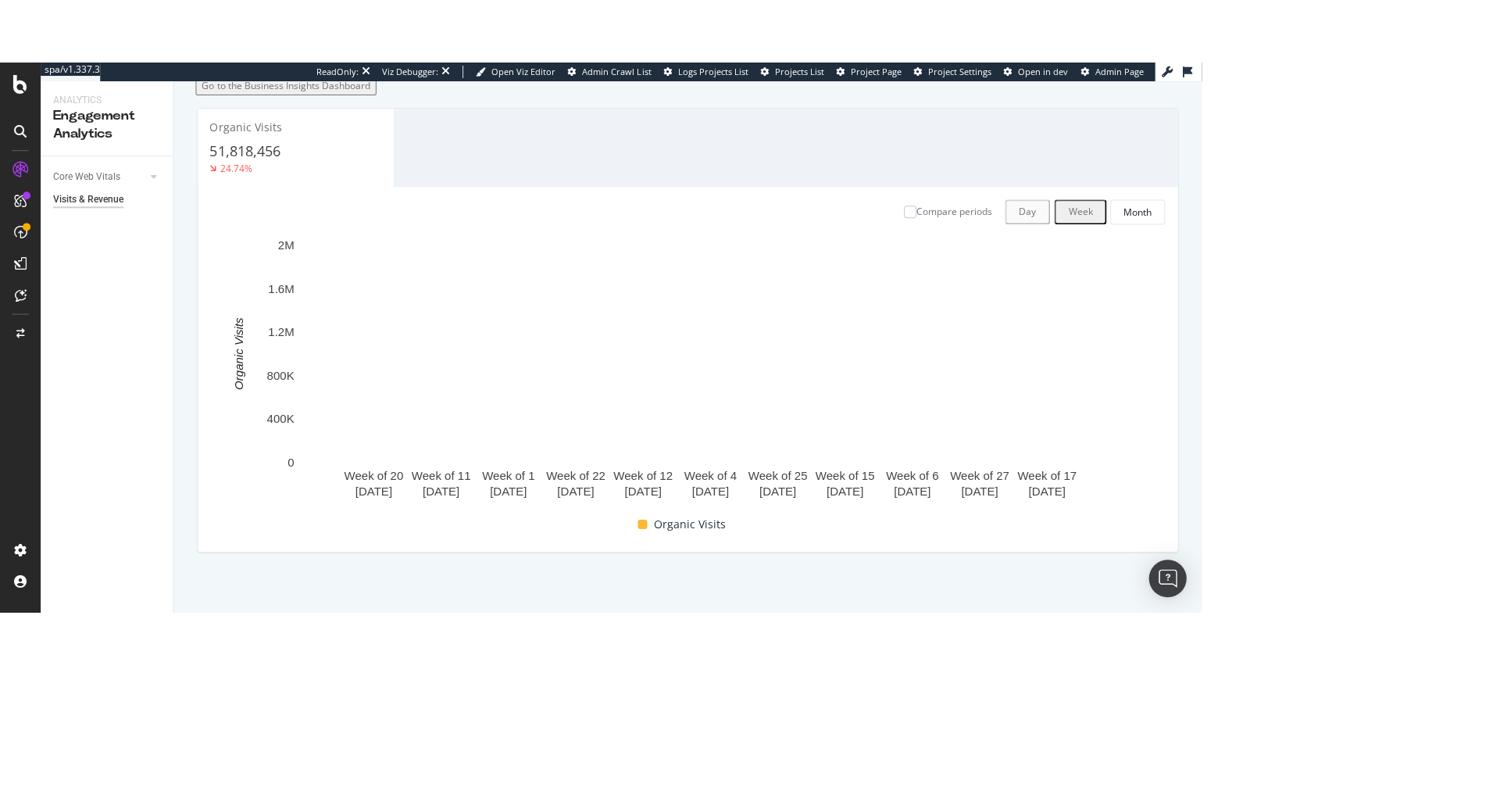
scroll to position [106, 0]
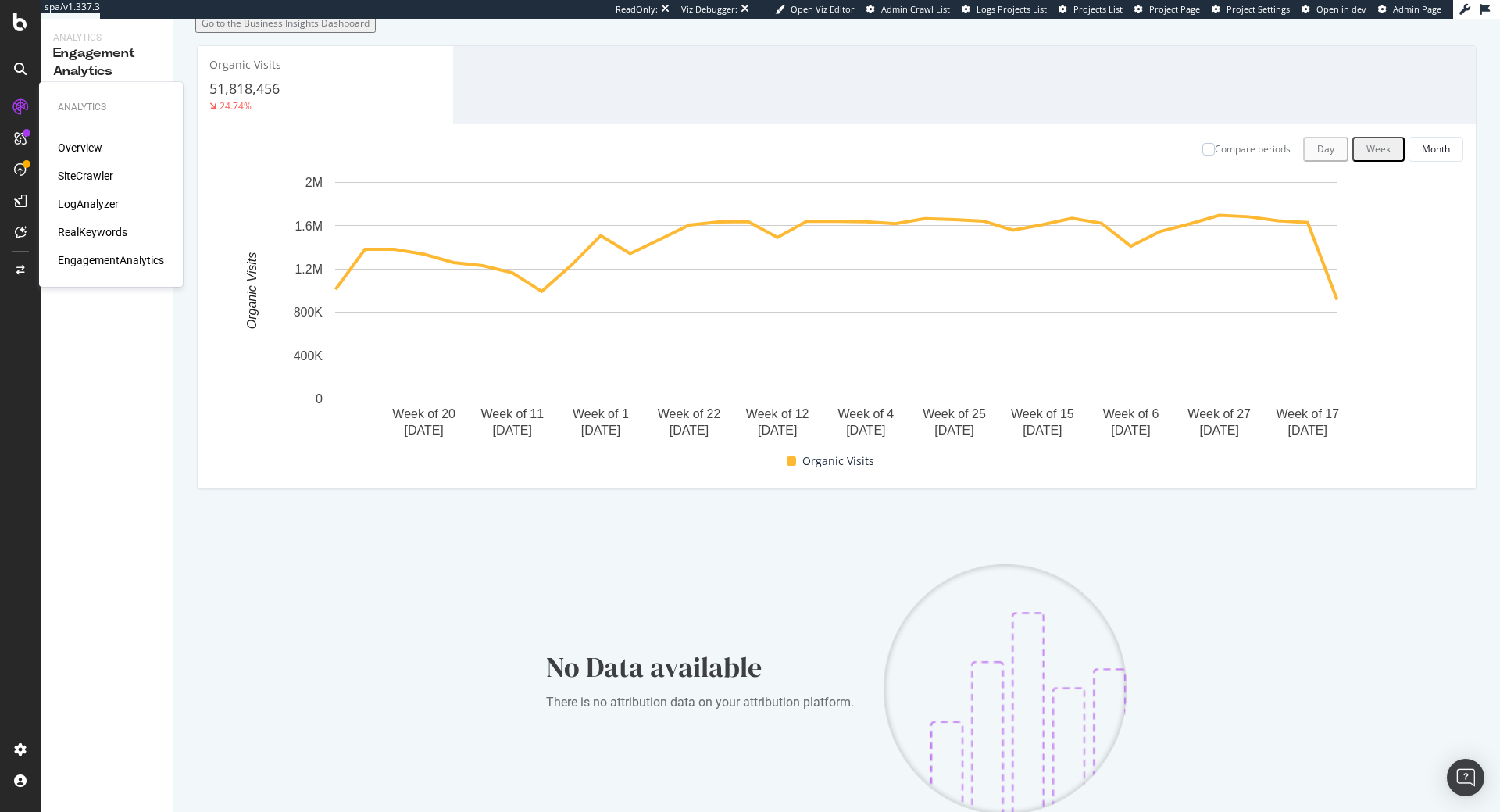
click at [93, 227] on div "RealKeywords" at bounding box center [93, 231] width 70 height 15
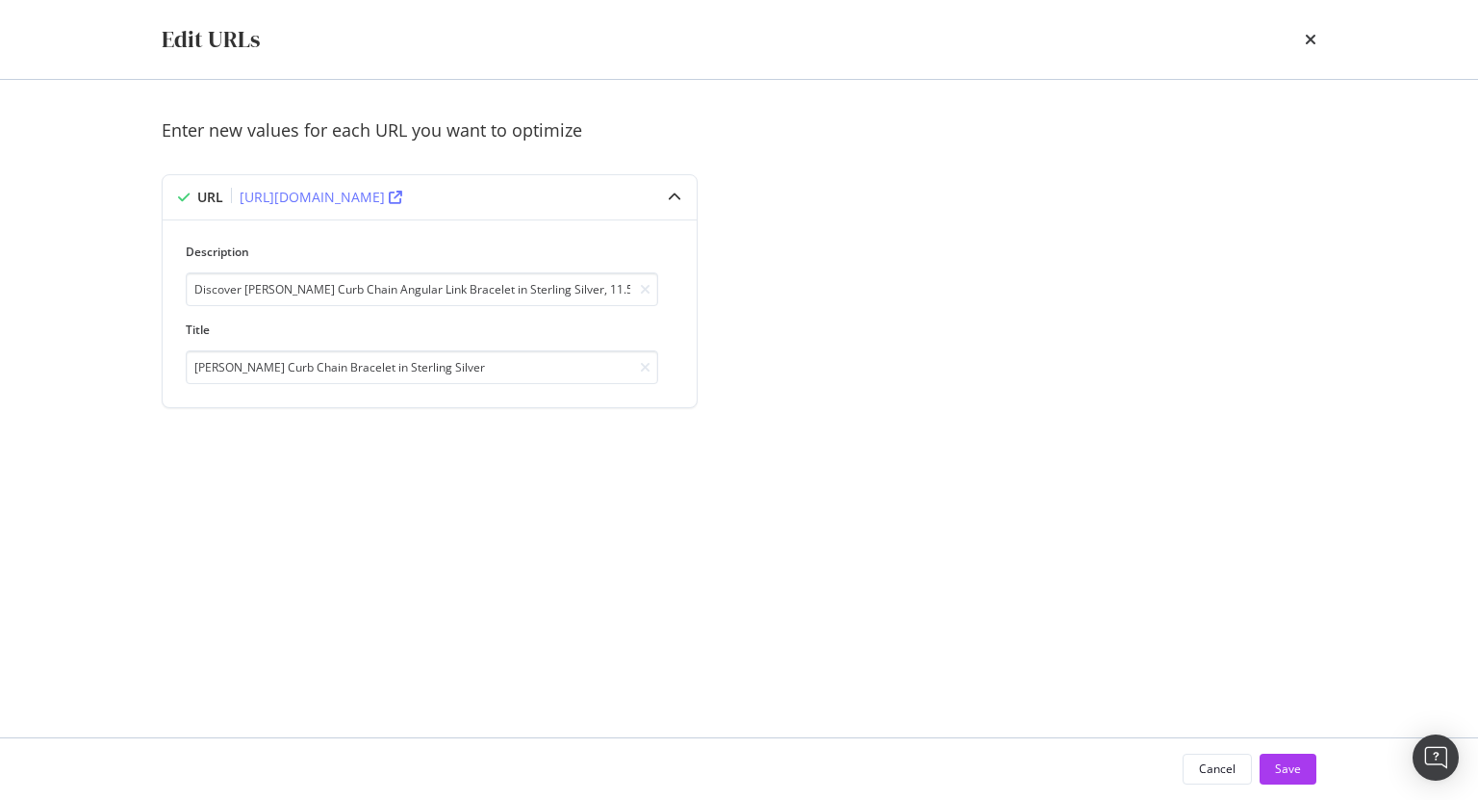
scroll to position [0, 472]
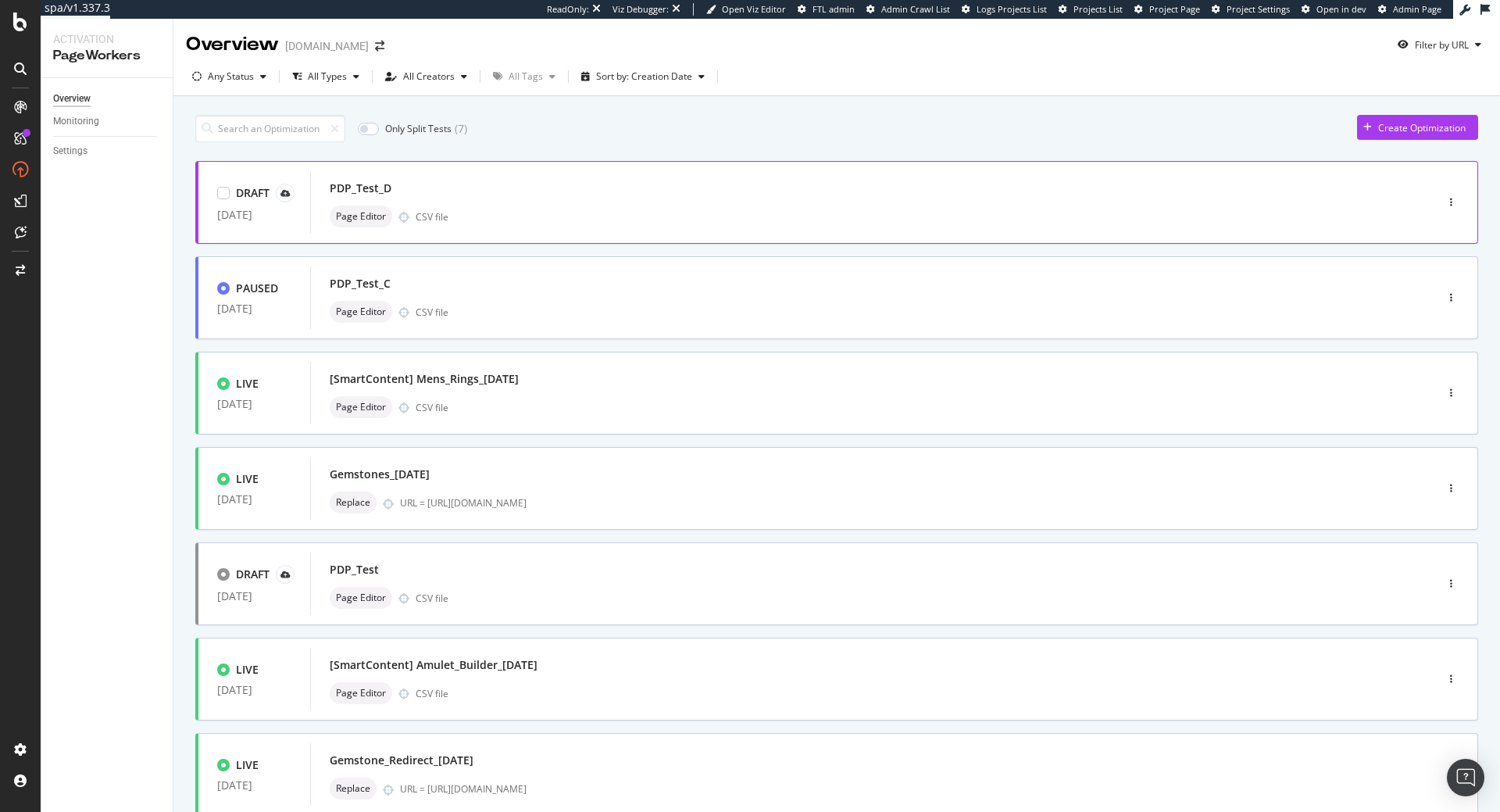
click at [495, 206] on div "Page Editor CSV file" at bounding box center [849, 216] width 1040 height 22
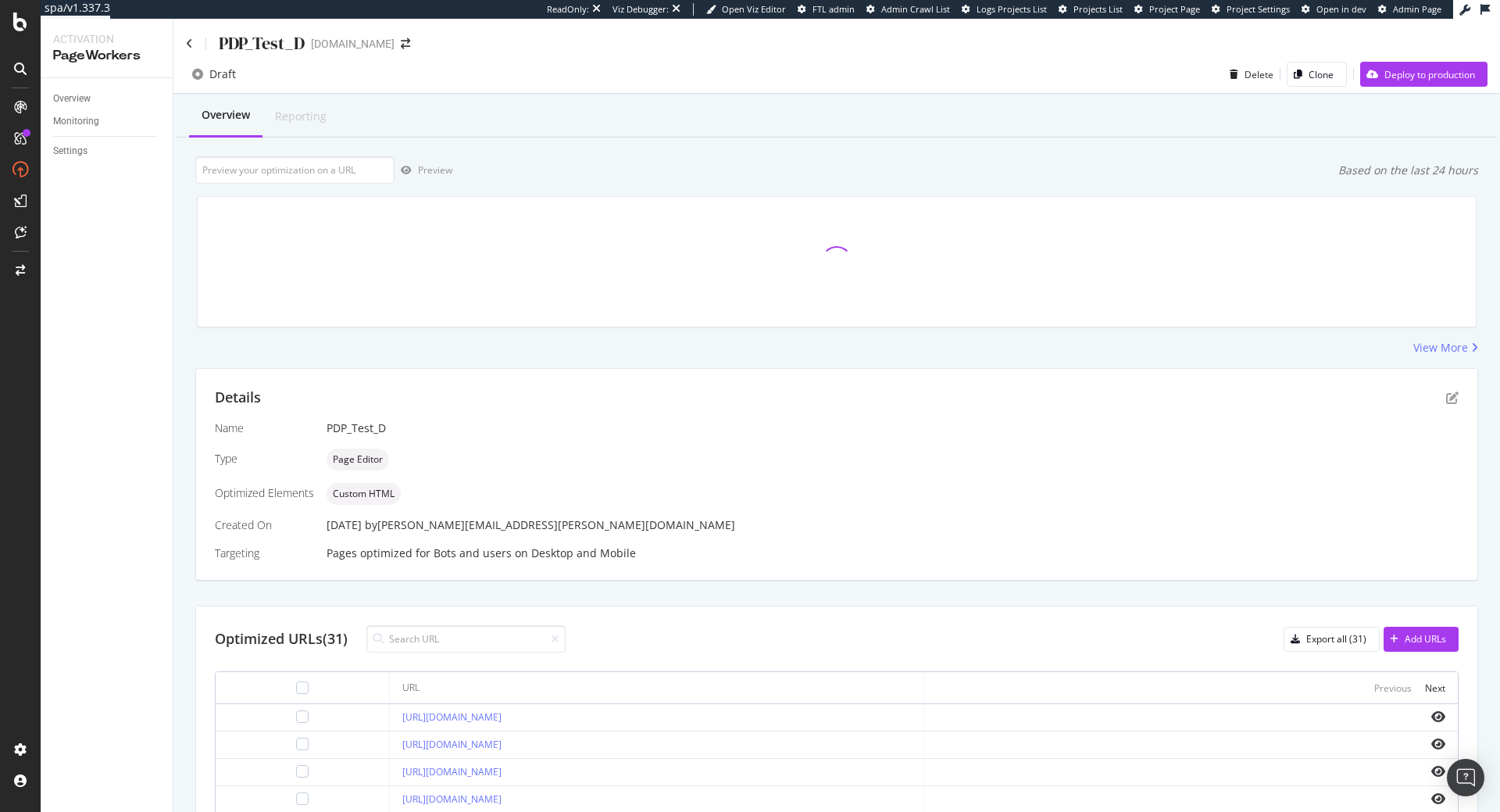
scroll to position [405, 0]
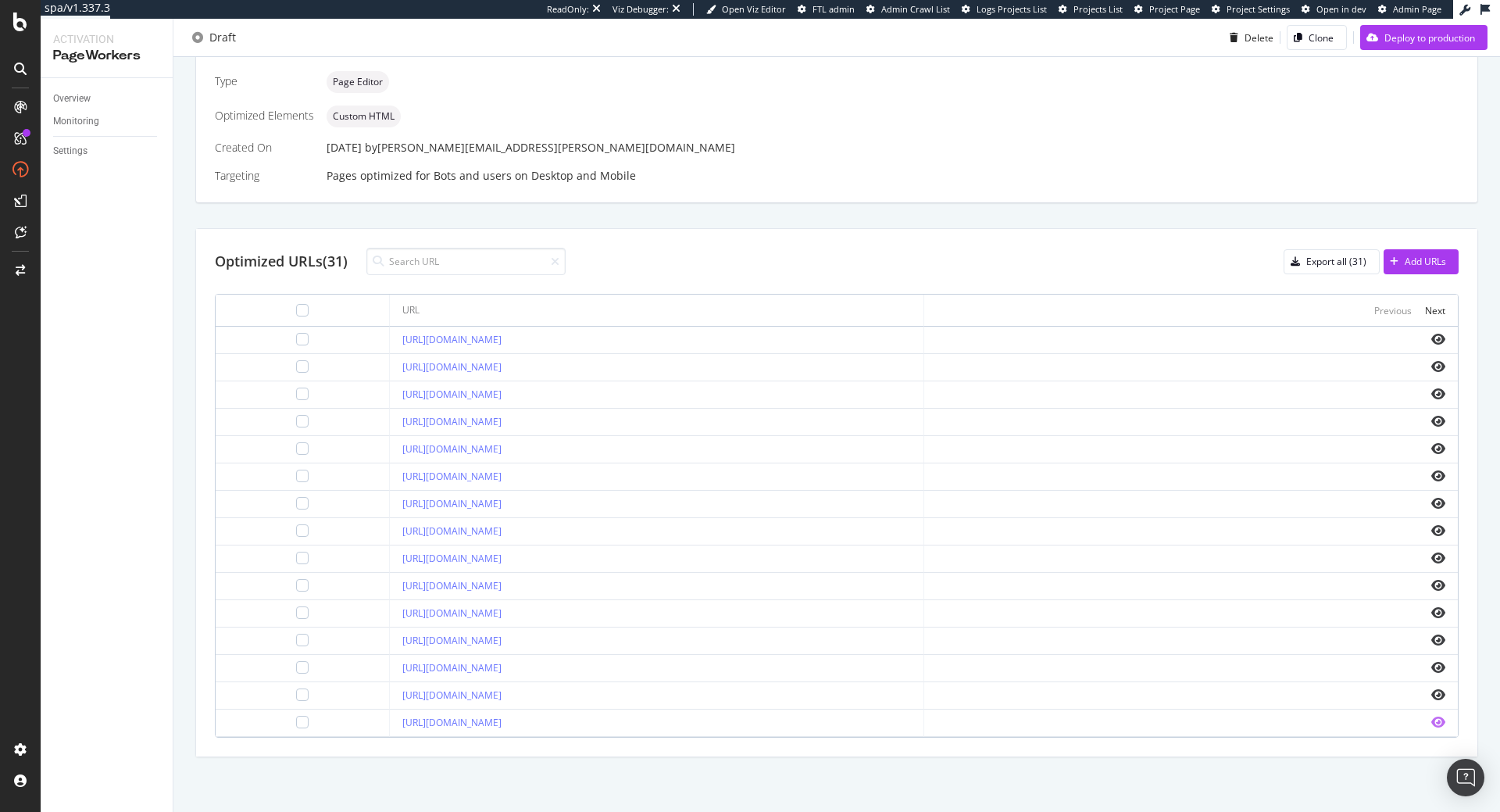
click at [1441, 726] on icon "eye" at bounding box center [1438, 721] width 14 height 12
